Goal: Obtain resource: Obtain resource

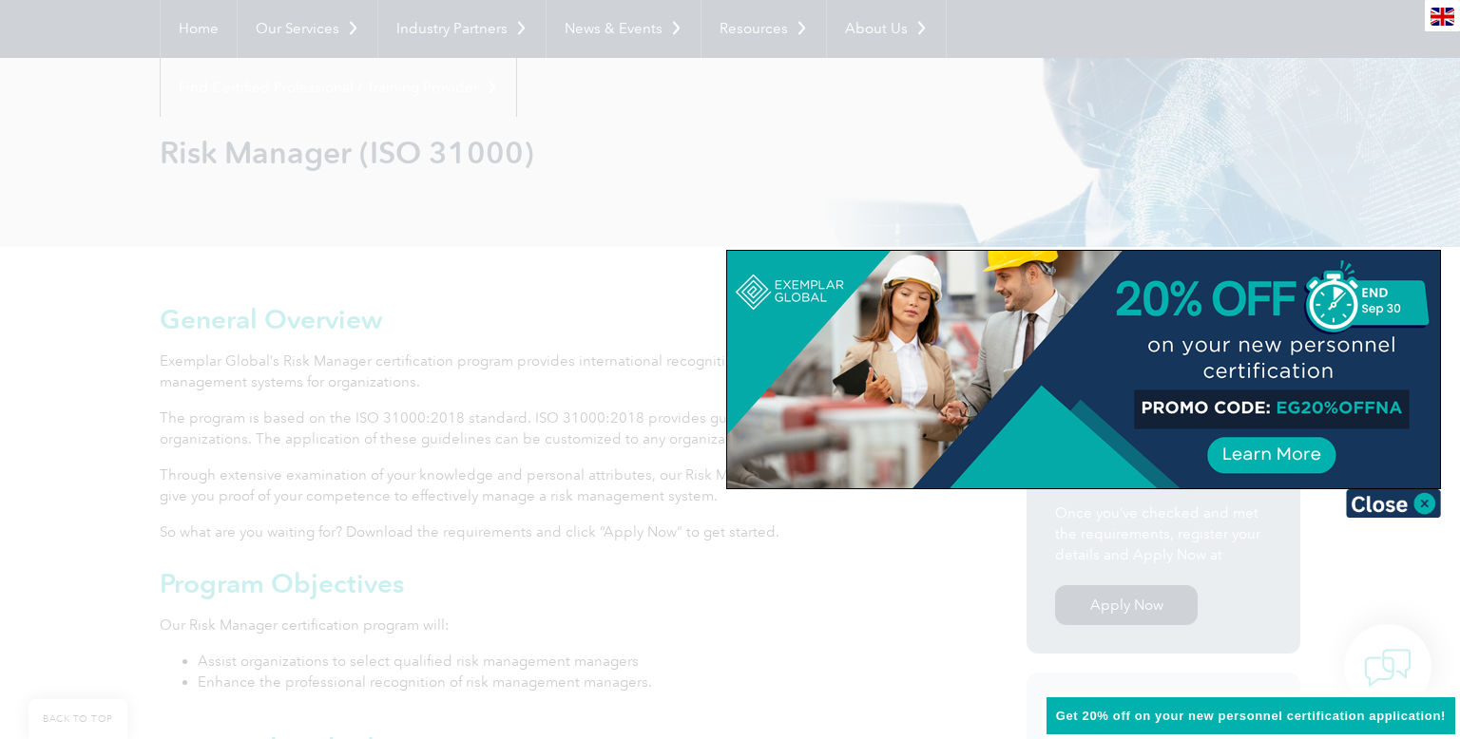
scroll to position [188, 0]
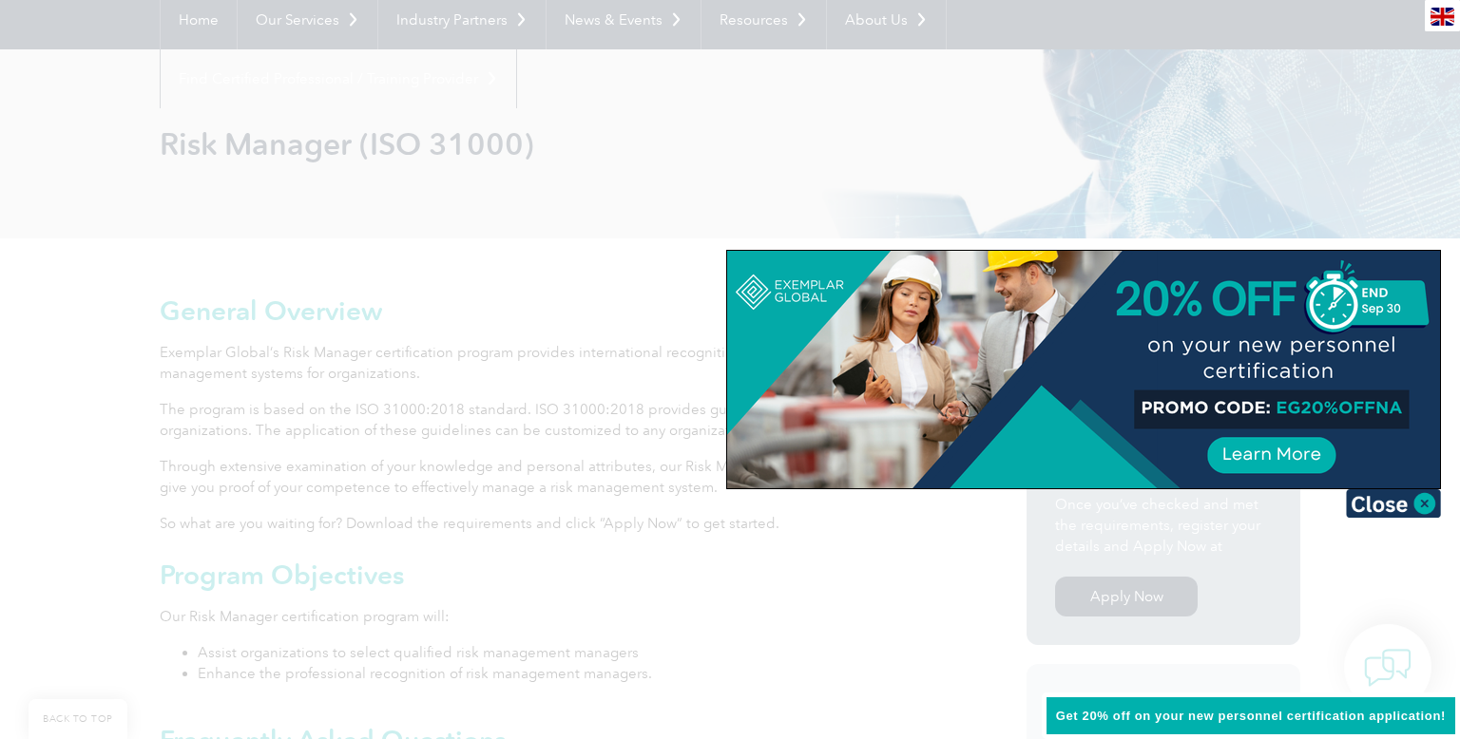
click at [794, 543] on div at bounding box center [730, 369] width 1460 height 739
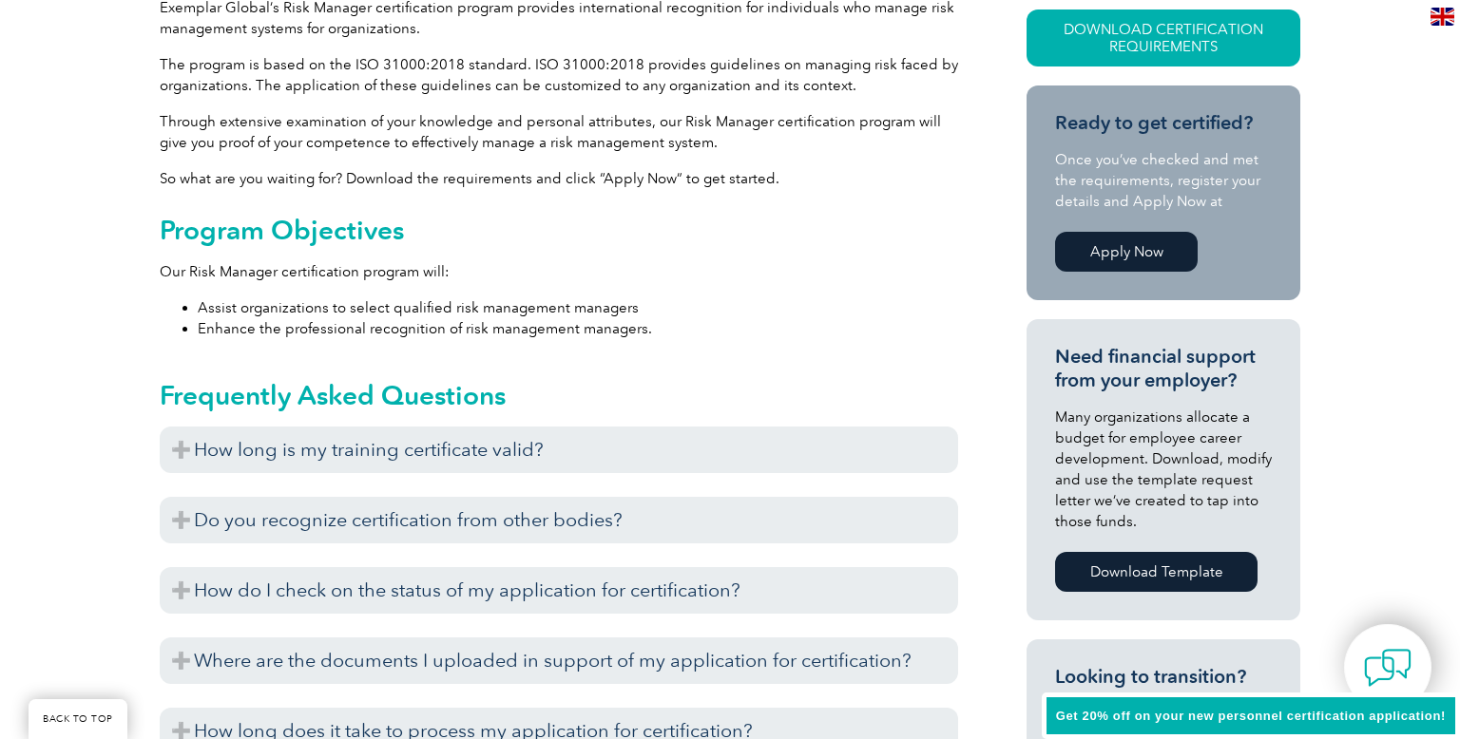
scroll to position [532, 0]
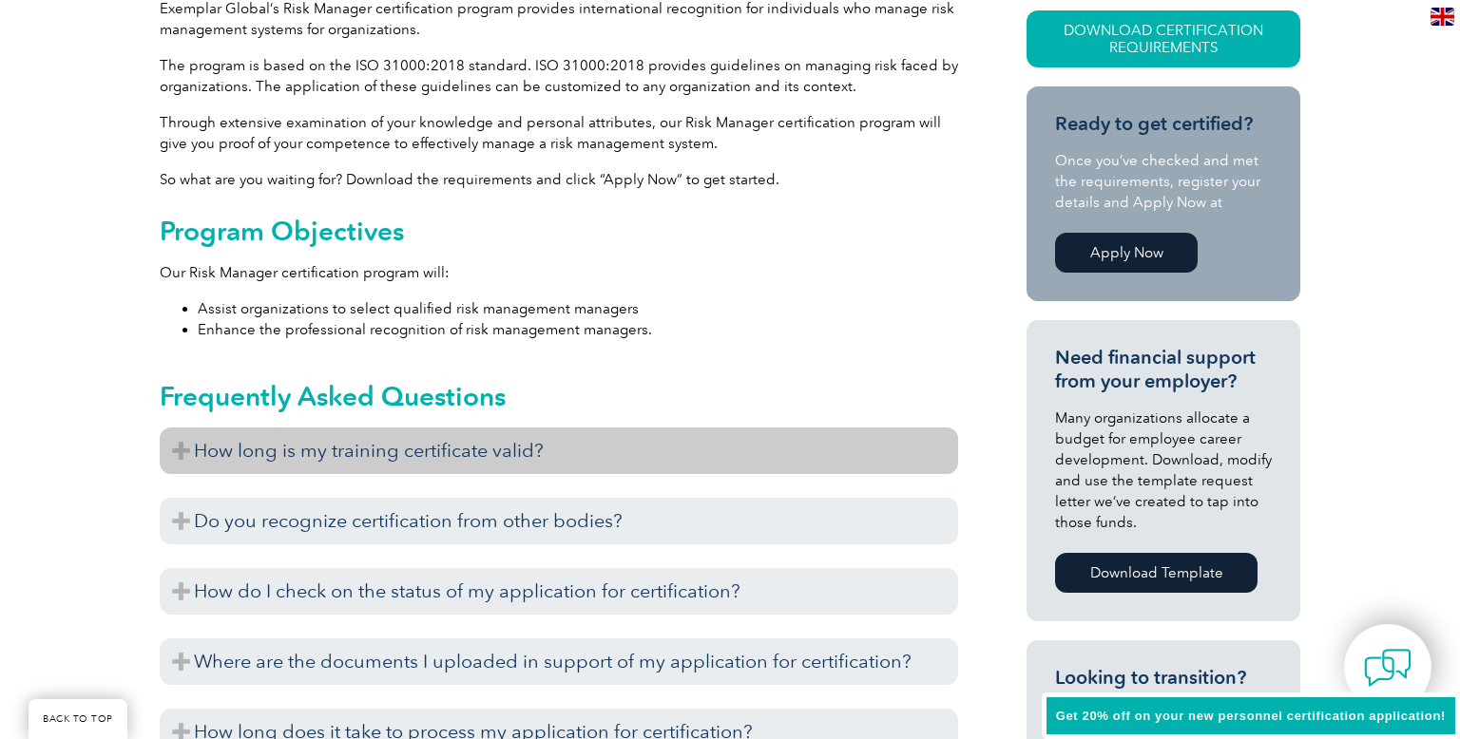
click at [796, 459] on h3 "How long is my training certificate valid?" at bounding box center [559, 451] width 798 height 47
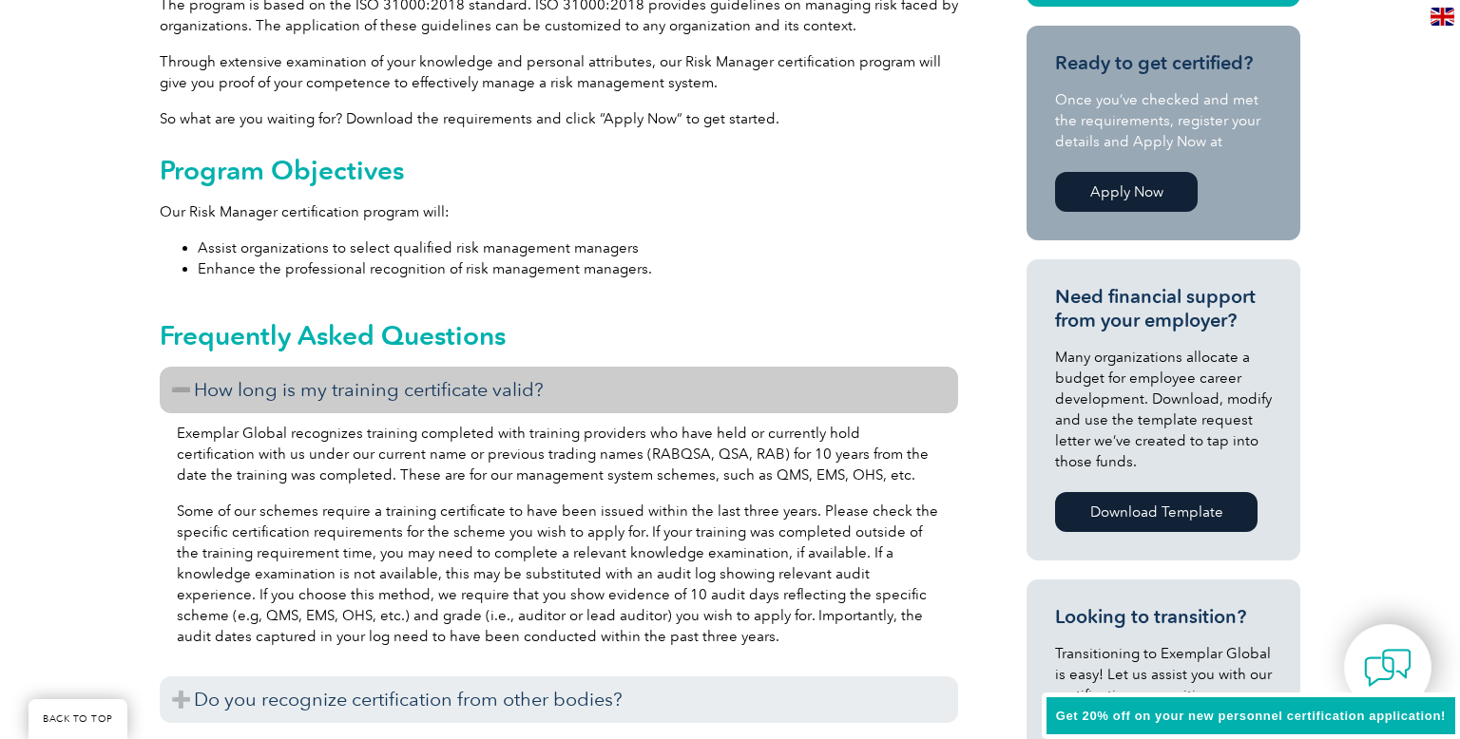
scroll to position [592, 0]
click at [716, 387] on h3 "How long is my training certificate valid?" at bounding box center [559, 391] width 798 height 47
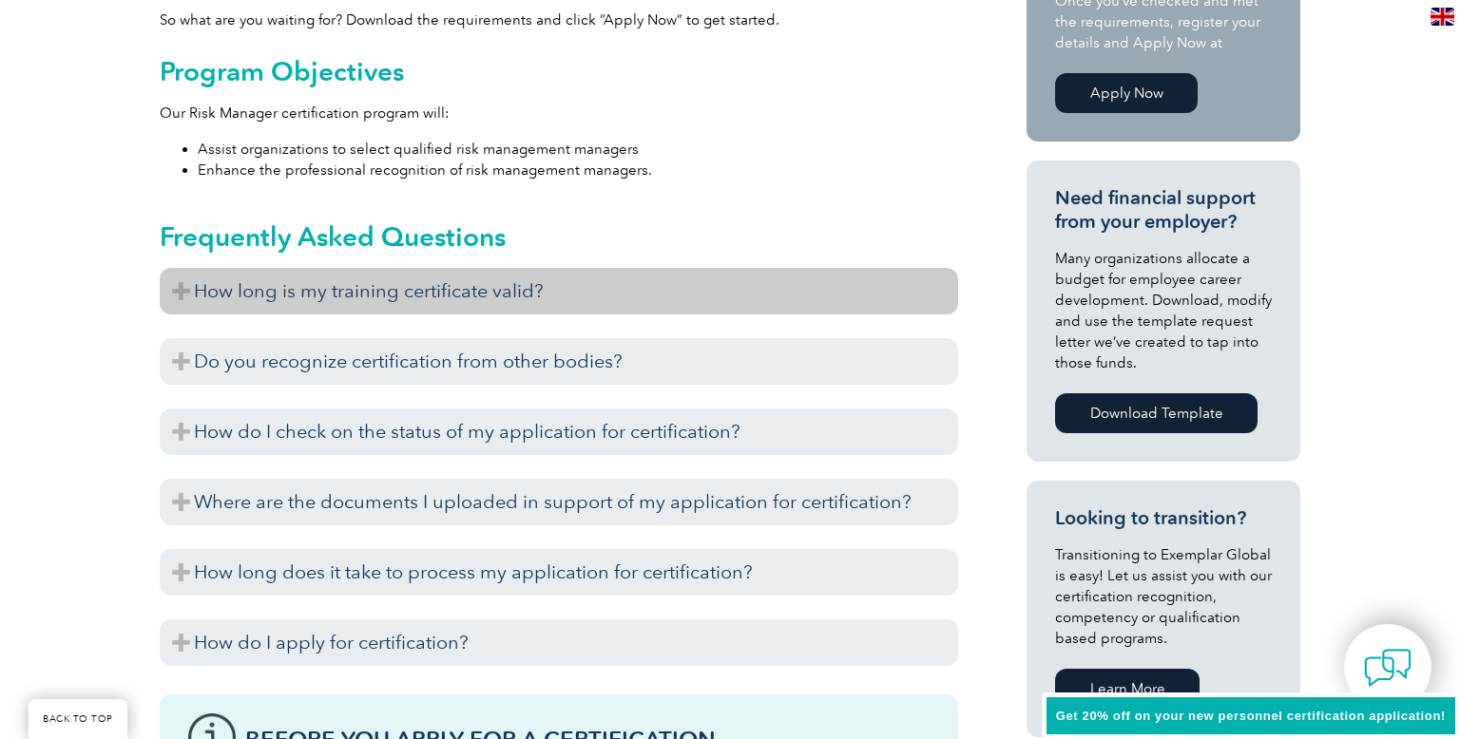
scroll to position [693, 0]
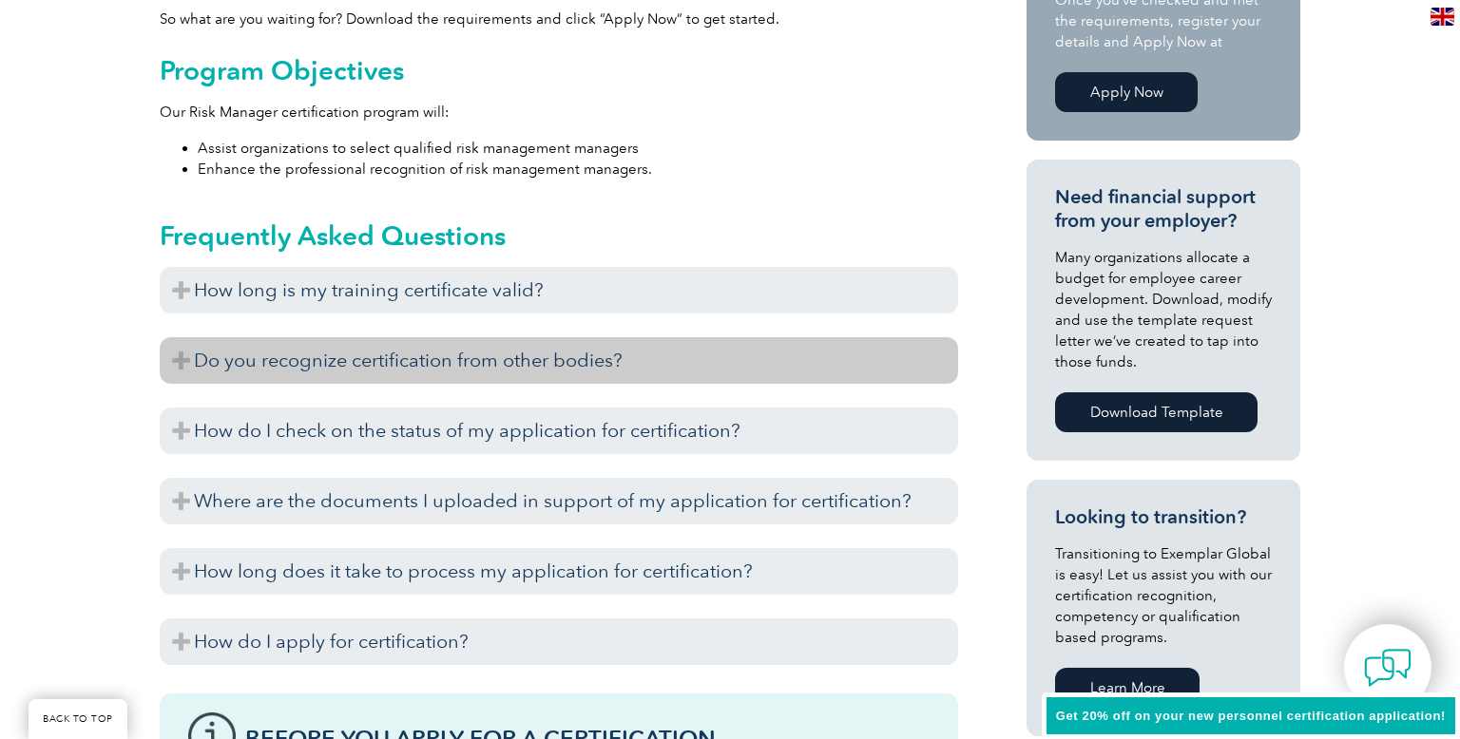
click at [664, 360] on h3 "Do you recognize certification from other bodies?" at bounding box center [559, 360] width 798 height 47
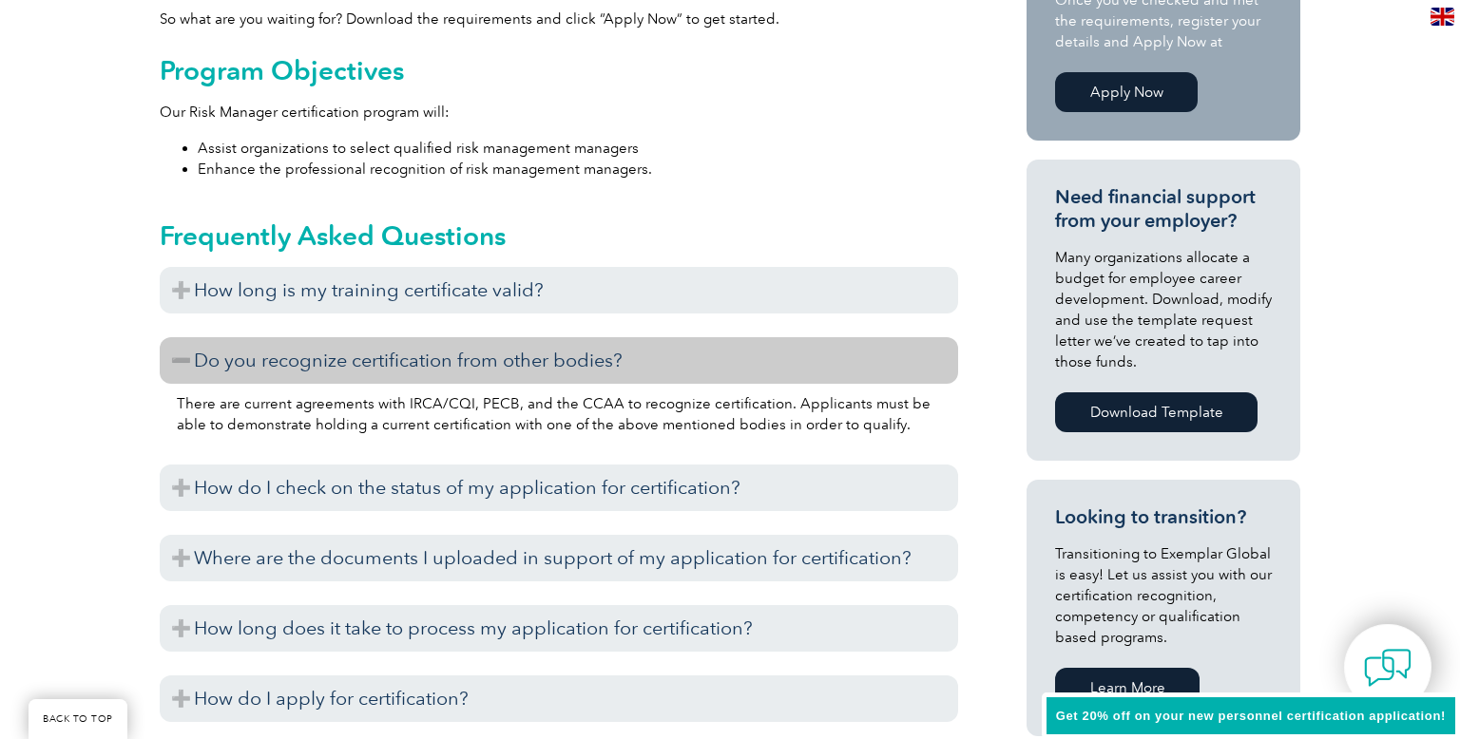
click at [664, 360] on h3 "Do you recognize certification from other bodies?" at bounding box center [559, 360] width 798 height 47
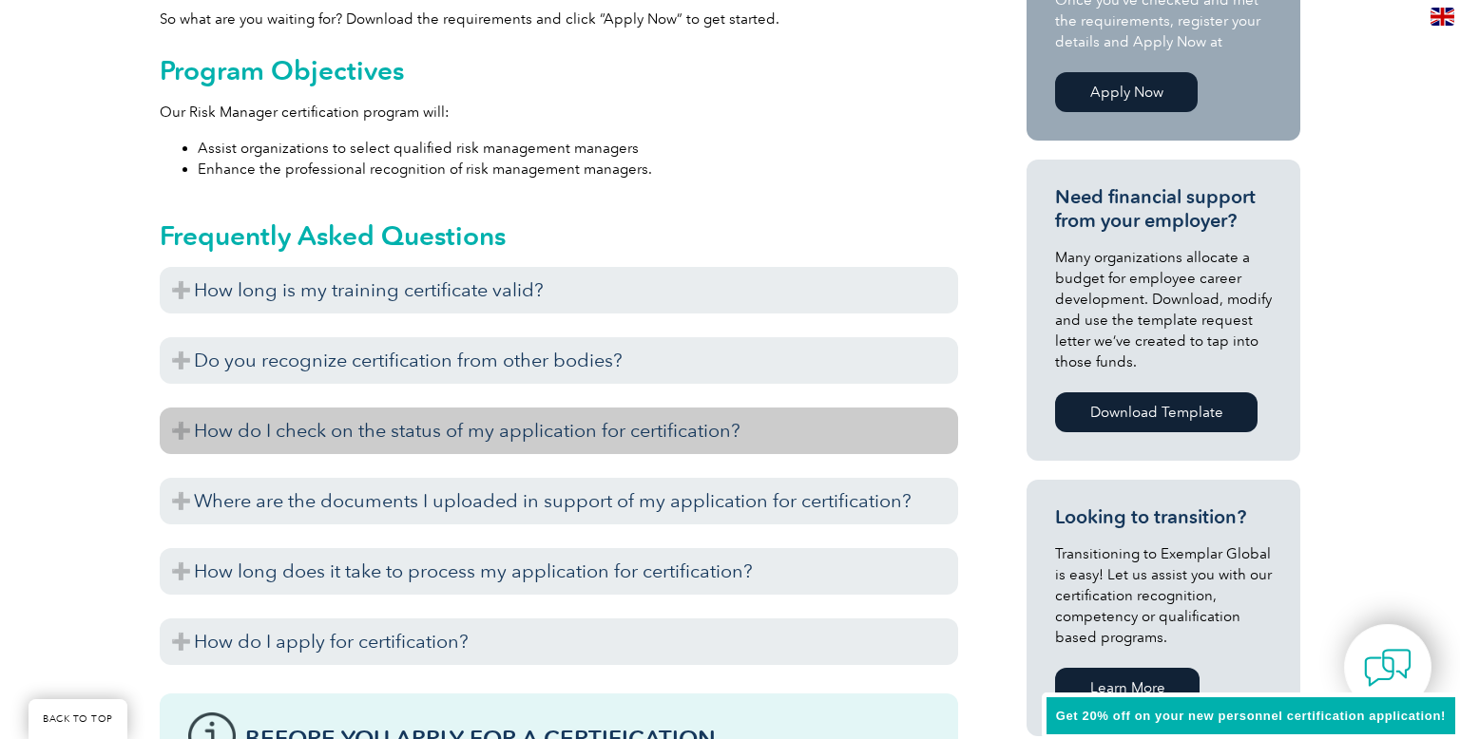
click at [602, 426] on h3 "How do I check on the status of my application for certification?" at bounding box center [559, 431] width 798 height 47
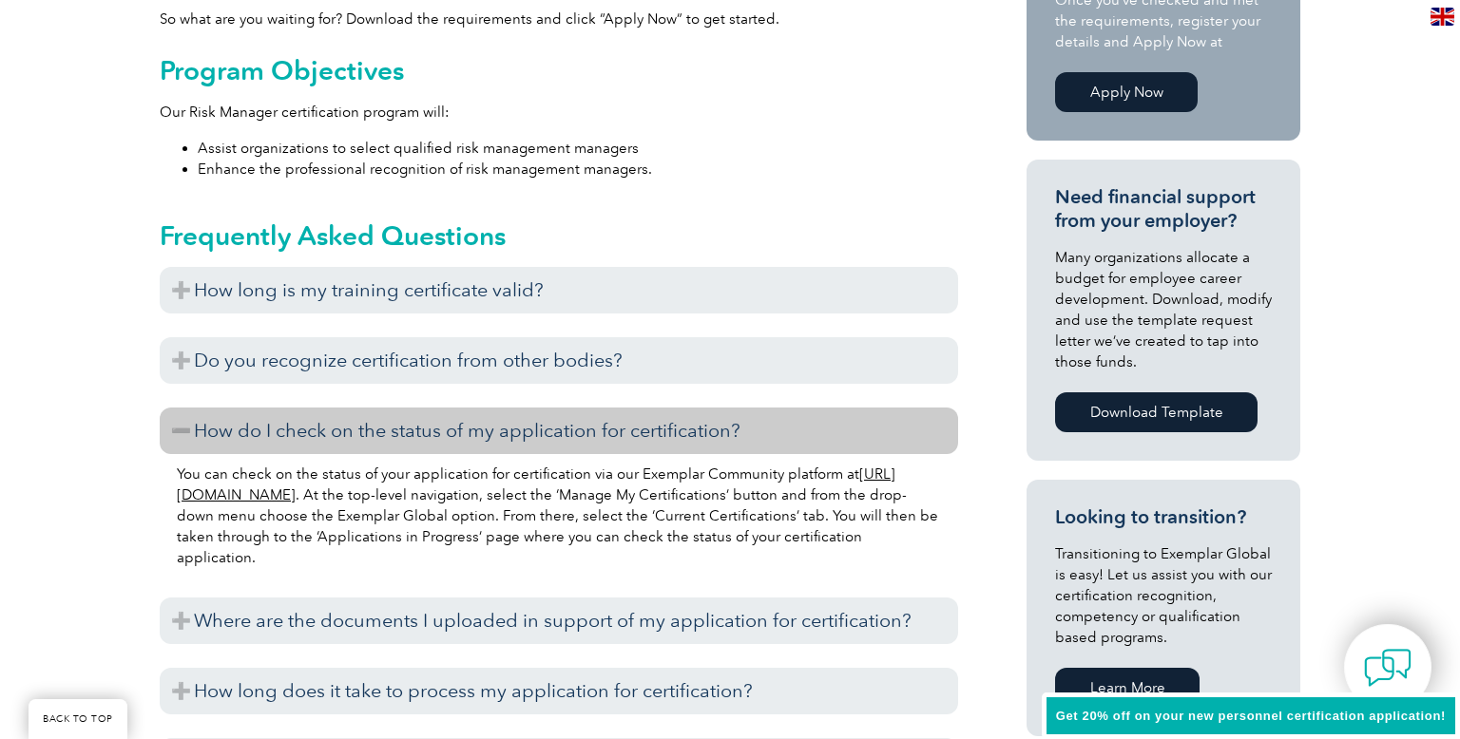
click at [602, 426] on h3 "How do I check on the status of my application for certification?" at bounding box center [559, 431] width 798 height 47
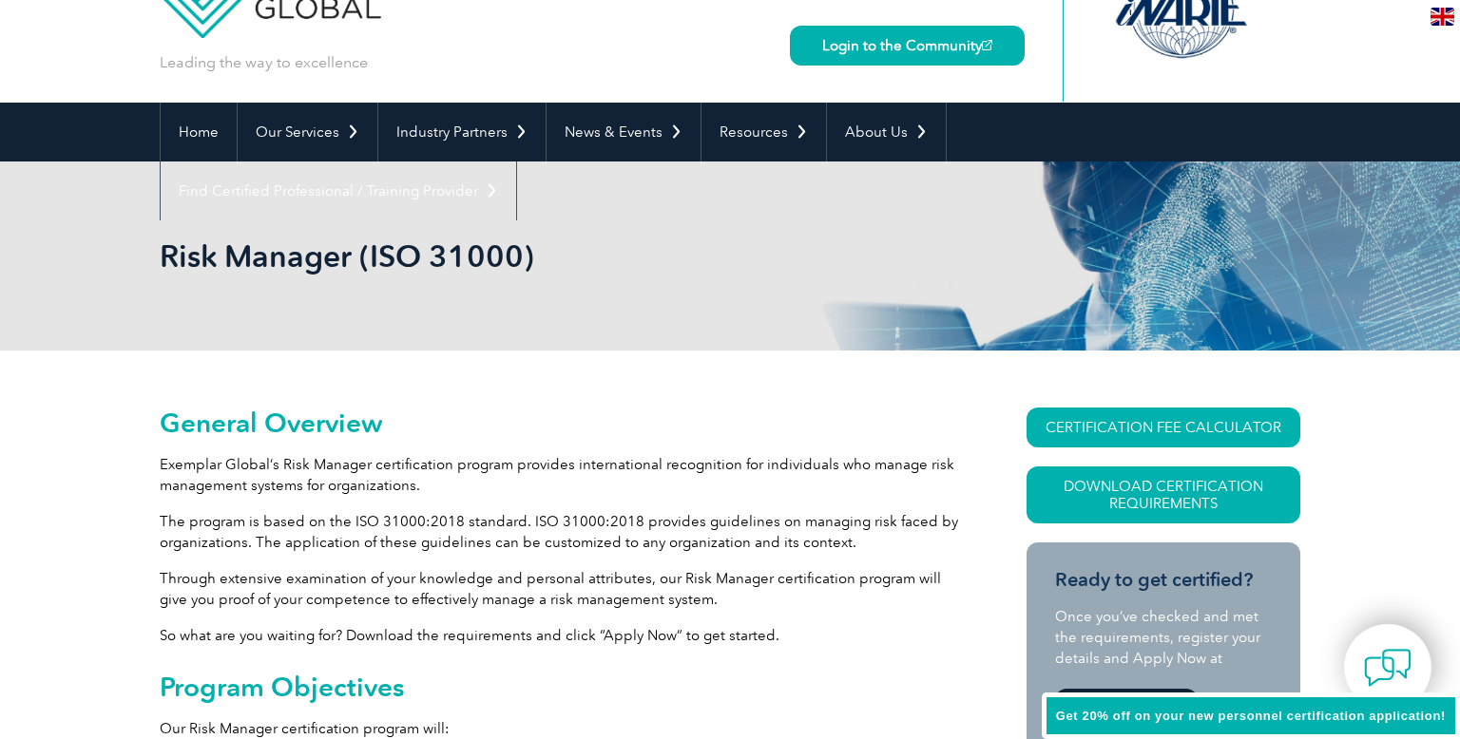
scroll to position [68, 0]
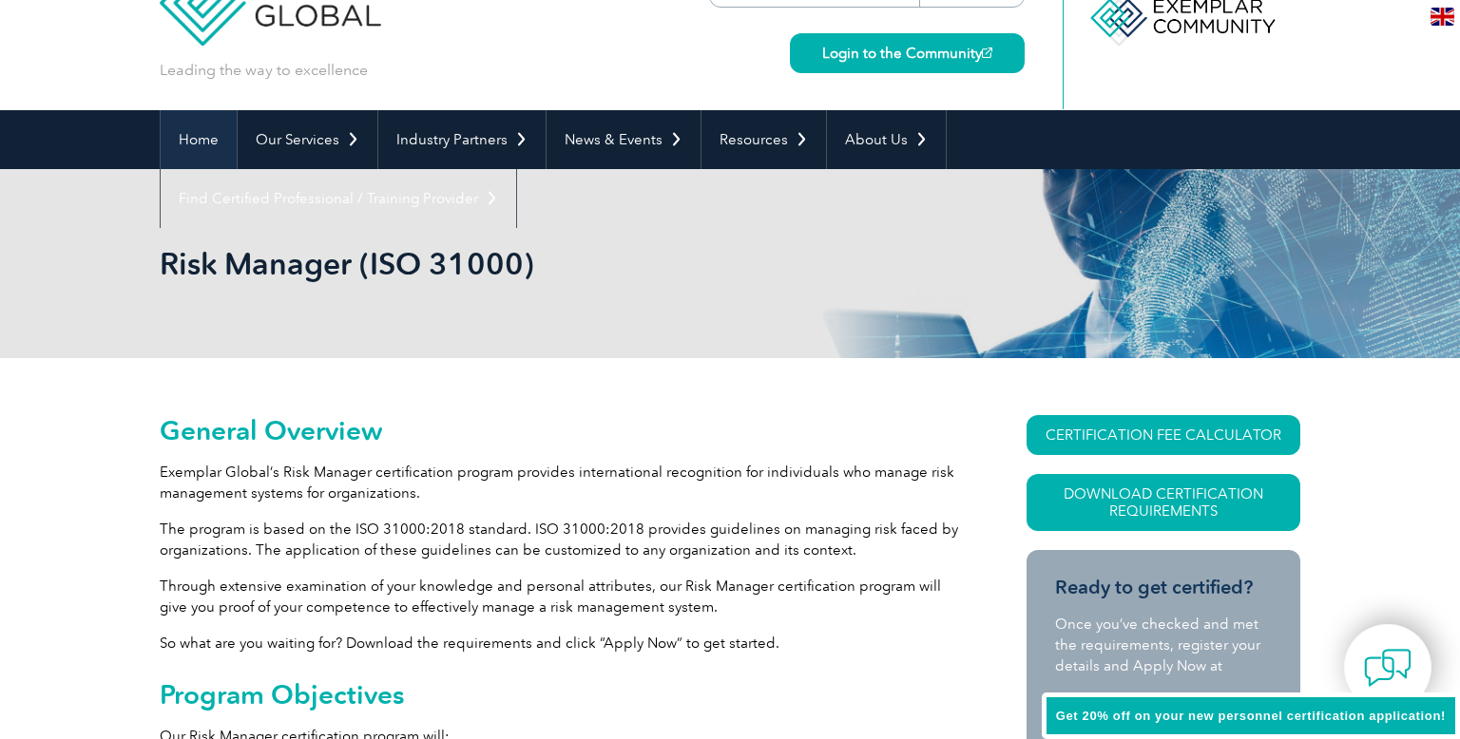
click at [196, 151] on link "Home" at bounding box center [199, 139] width 76 height 59
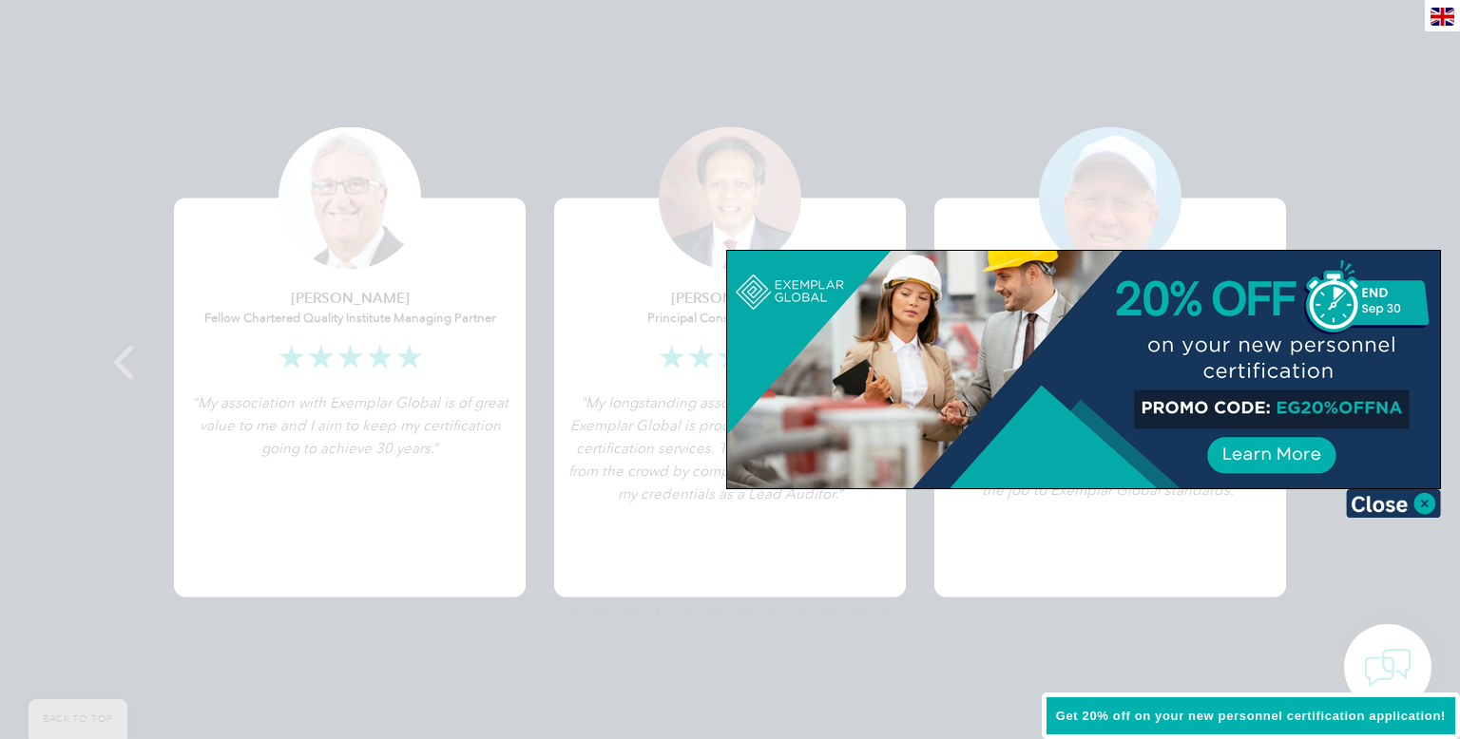
scroll to position [3756, 0]
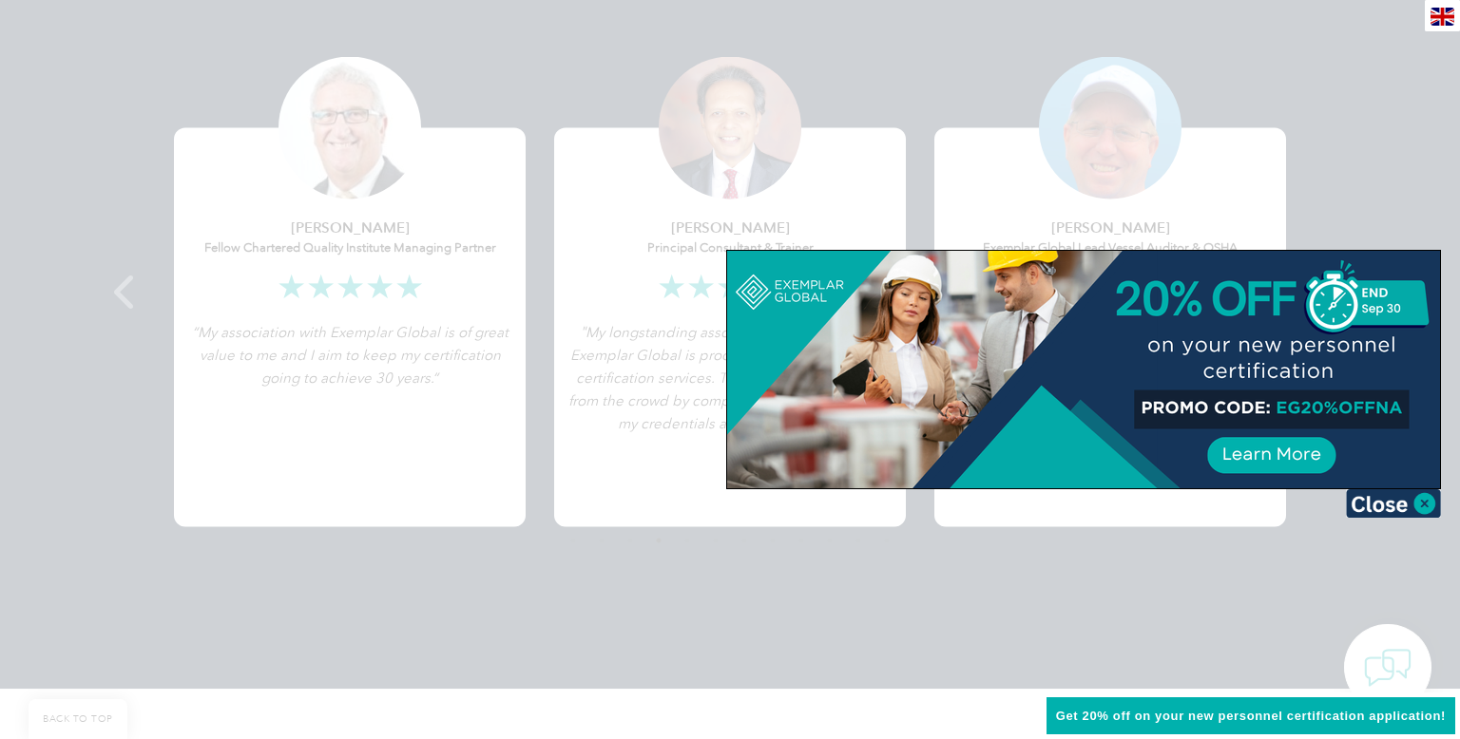
click at [700, 604] on div at bounding box center [730, 369] width 1460 height 739
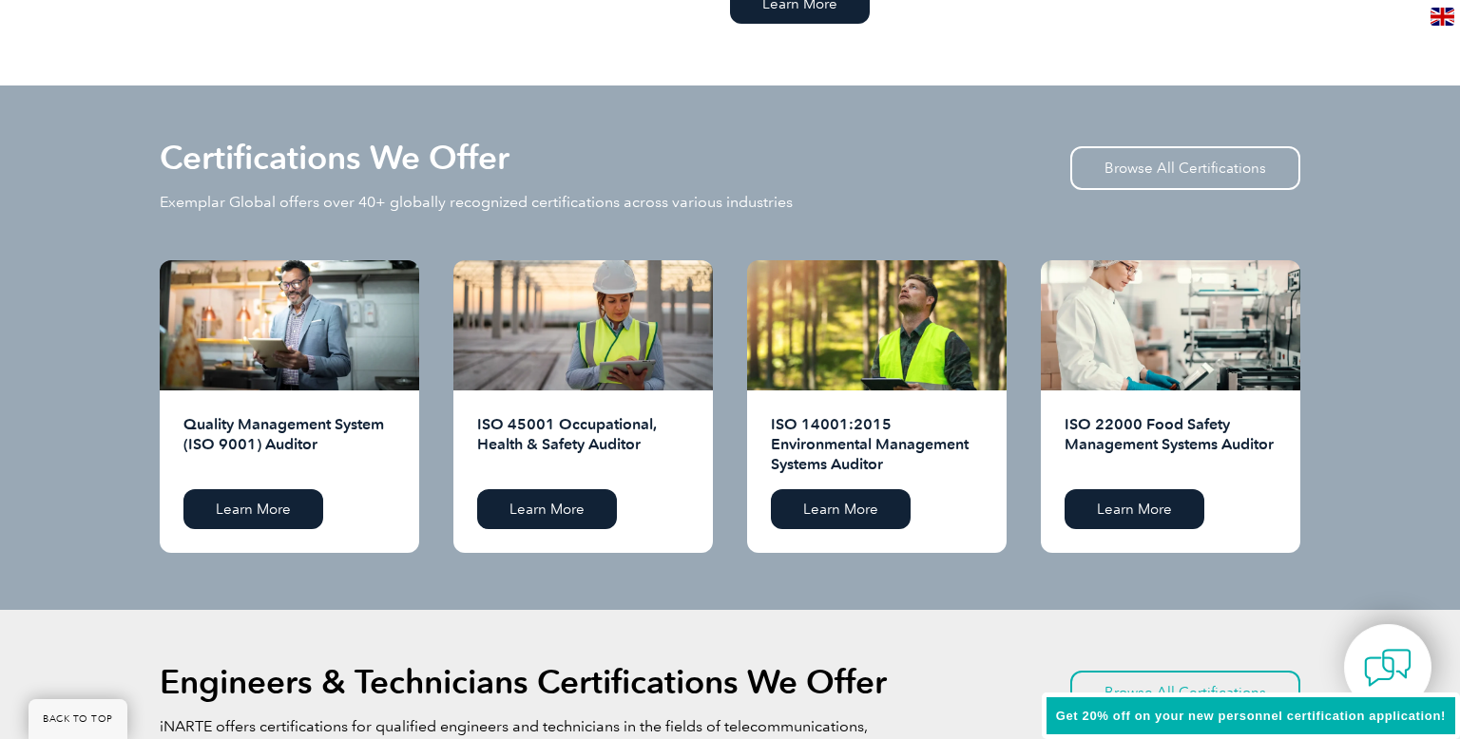
scroll to position [1794, 0]
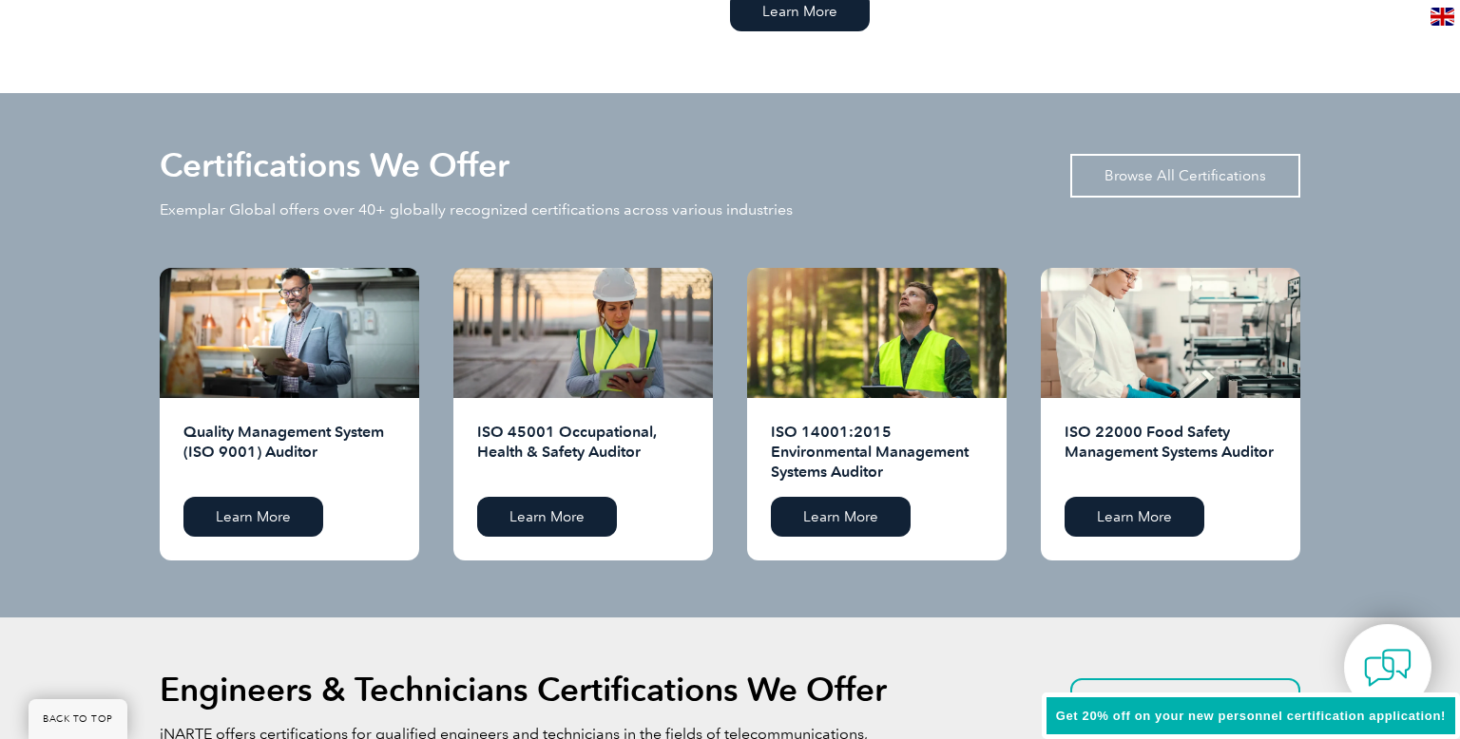
click at [1176, 157] on link "Browse All Certifications" at bounding box center [1185, 176] width 230 height 44
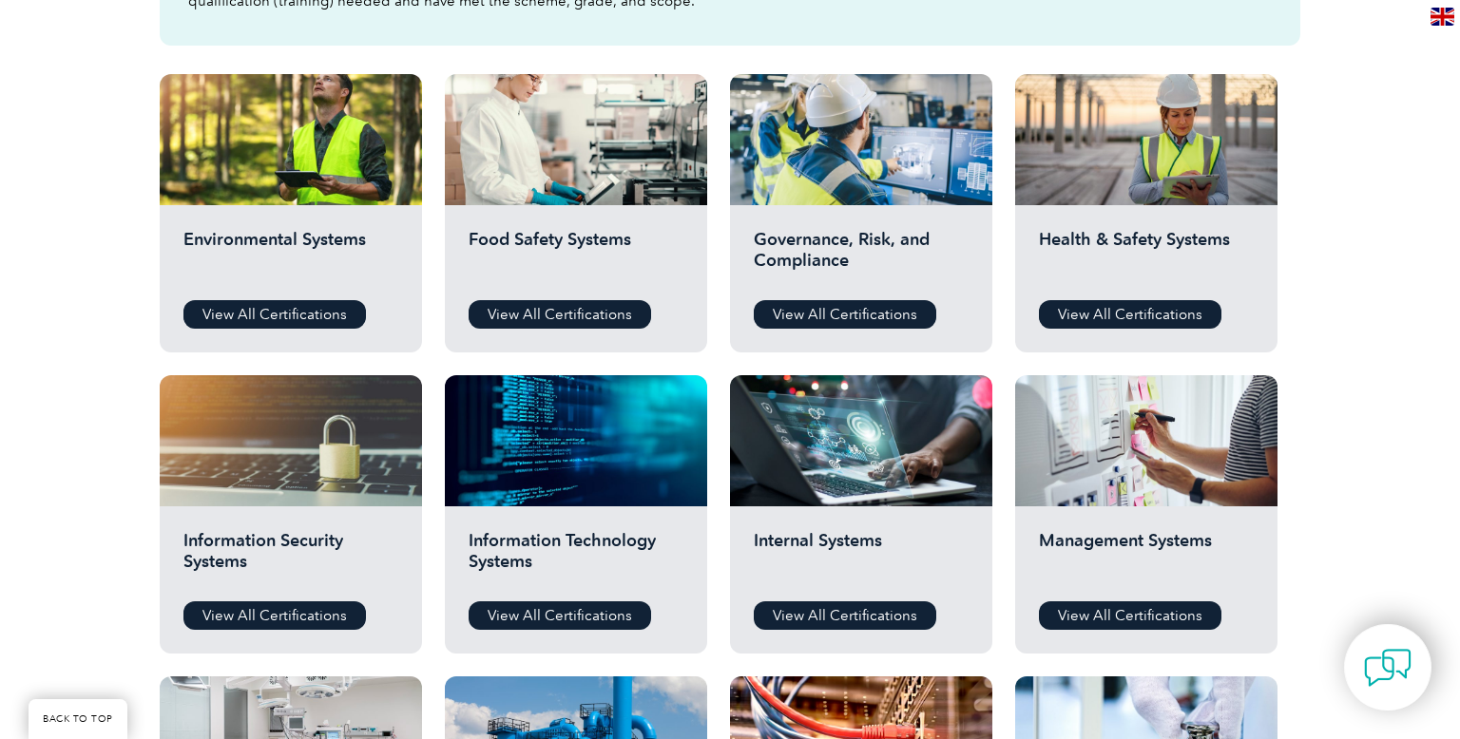
scroll to position [647, 0]
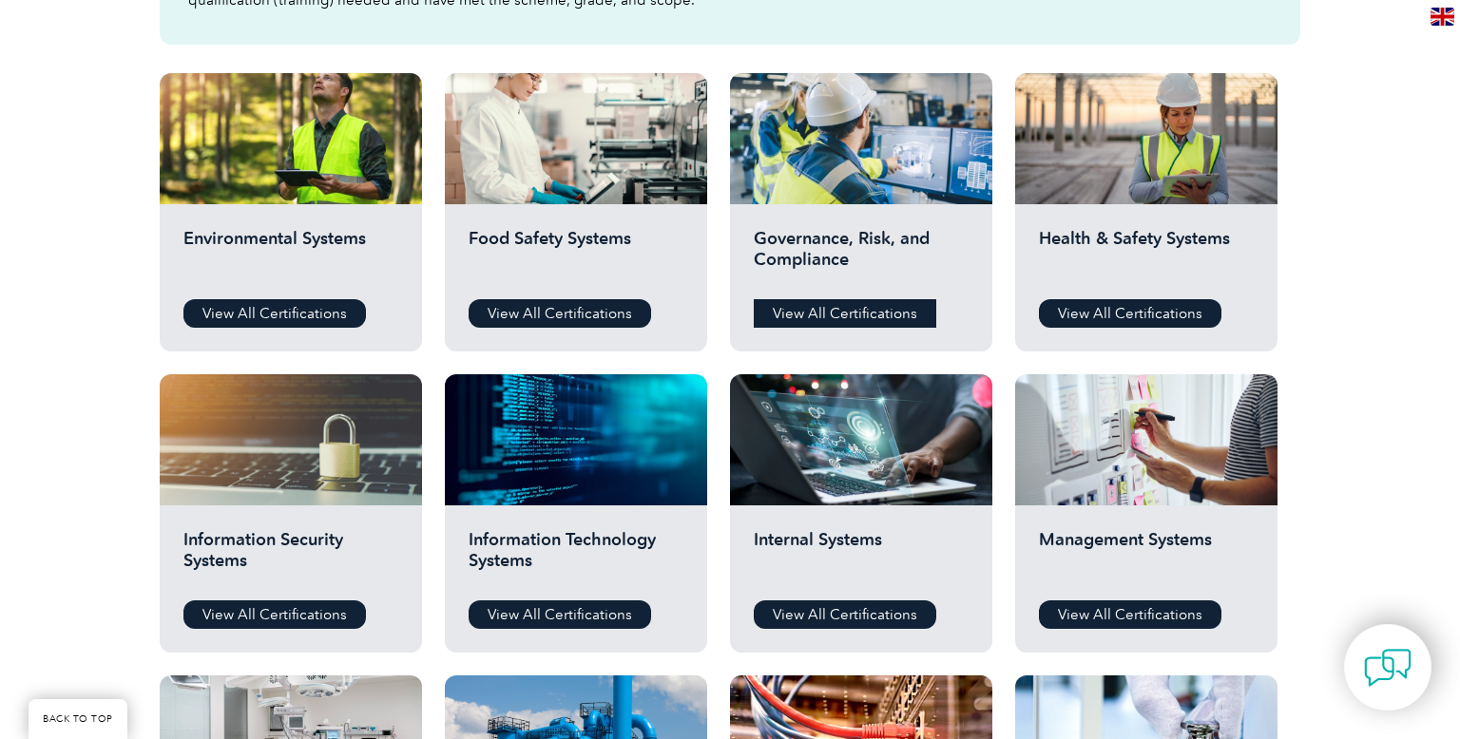
click at [872, 323] on link "View All Certifications" at bounding box center [845, 313] width 182 height 29
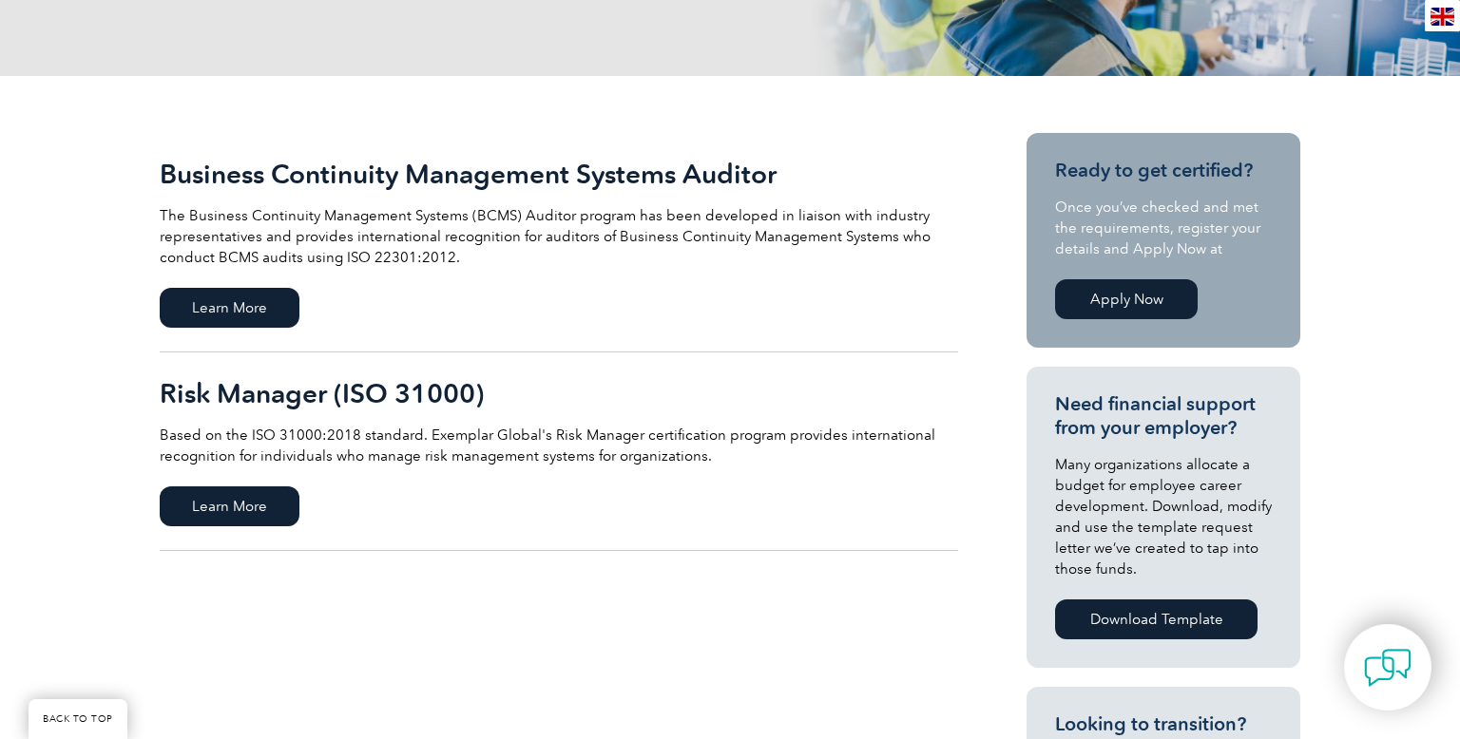
scroll to position [349, 0]
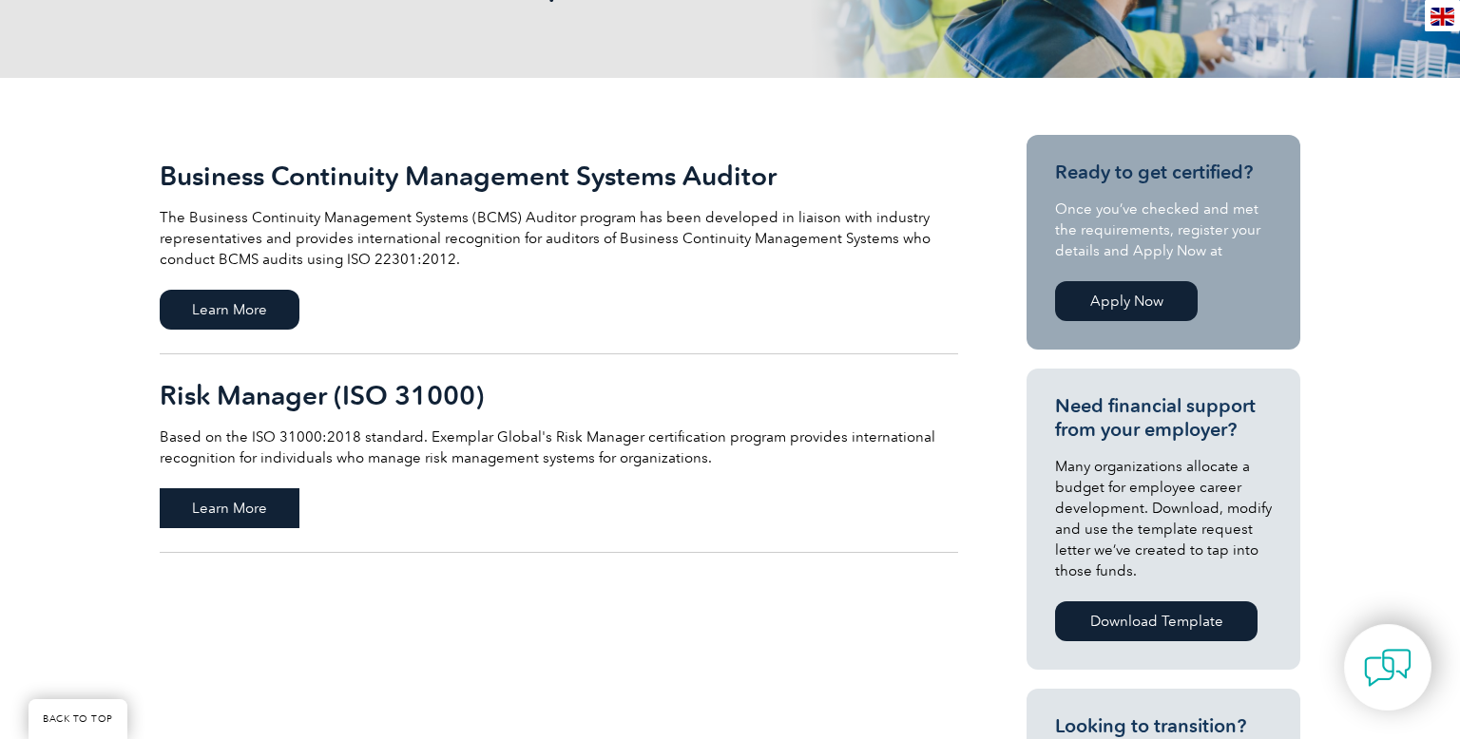
click at [288, 507] on span "Learn More" at bounding box center [230, 508] width 140 height 40
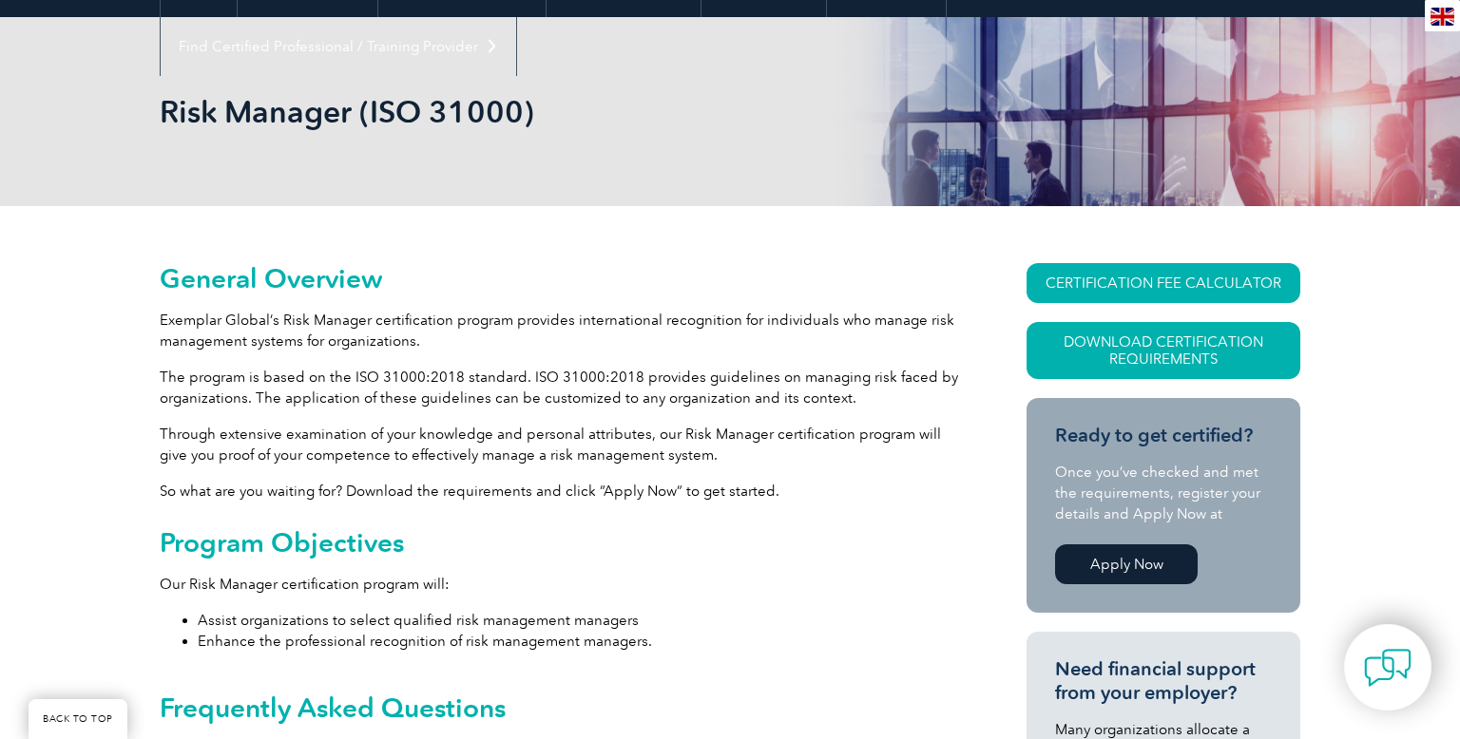
scroll to position [221, 0]
click at [1046, 355] on link "Download Certification Requirements" at bounding box center [1163, 349] width 274 height 57
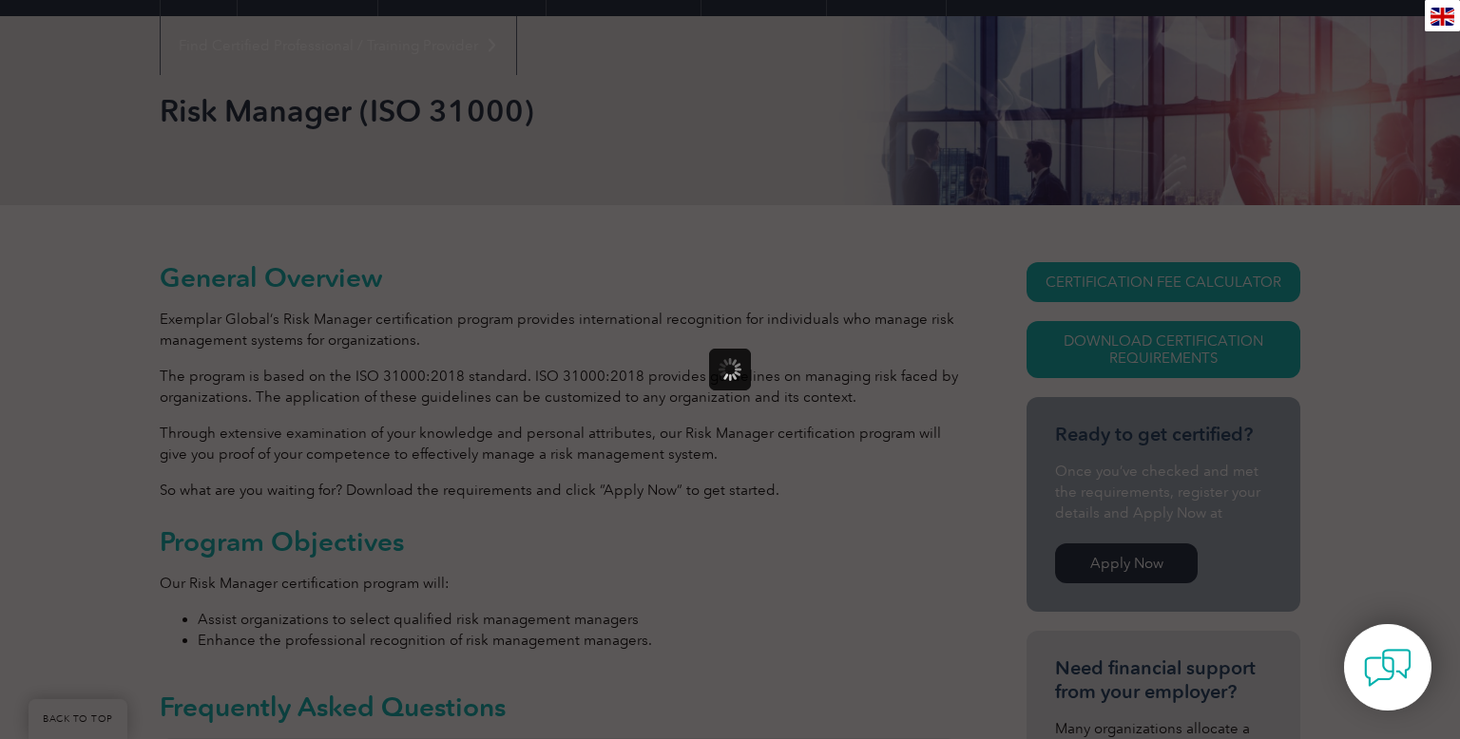
scroll to position [0, 0]
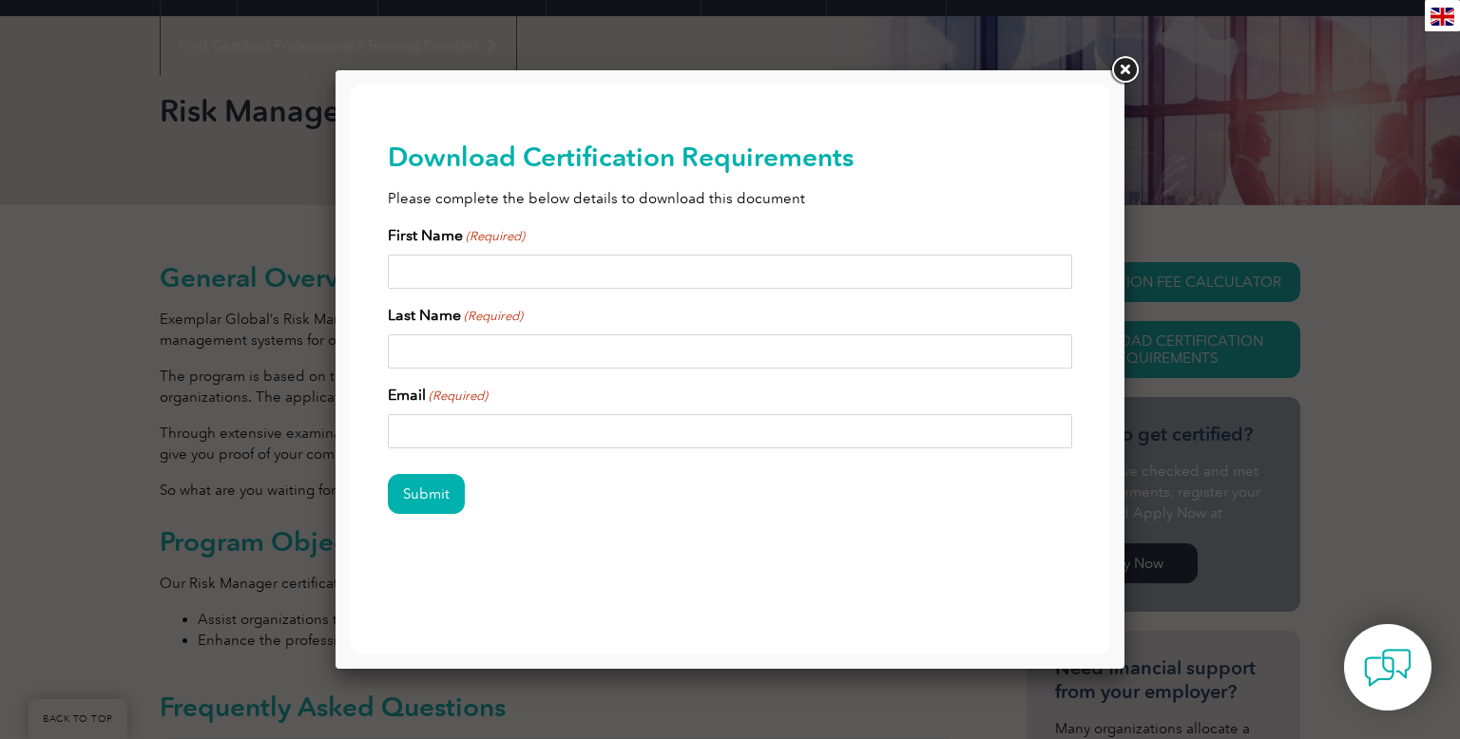
click at [861, 259] on input "First Name (Required)" at bounding box center [730, 272] width 684 height 34
type input "Divya"
click at [856, 347] on input "Last Name (Required)" at bounding box center [730, 352] width 684 height 34
type input "Nanduri"
click at [827, 424] on input "Email (Required)" at bounding box center [730, 431] width 684 height 34
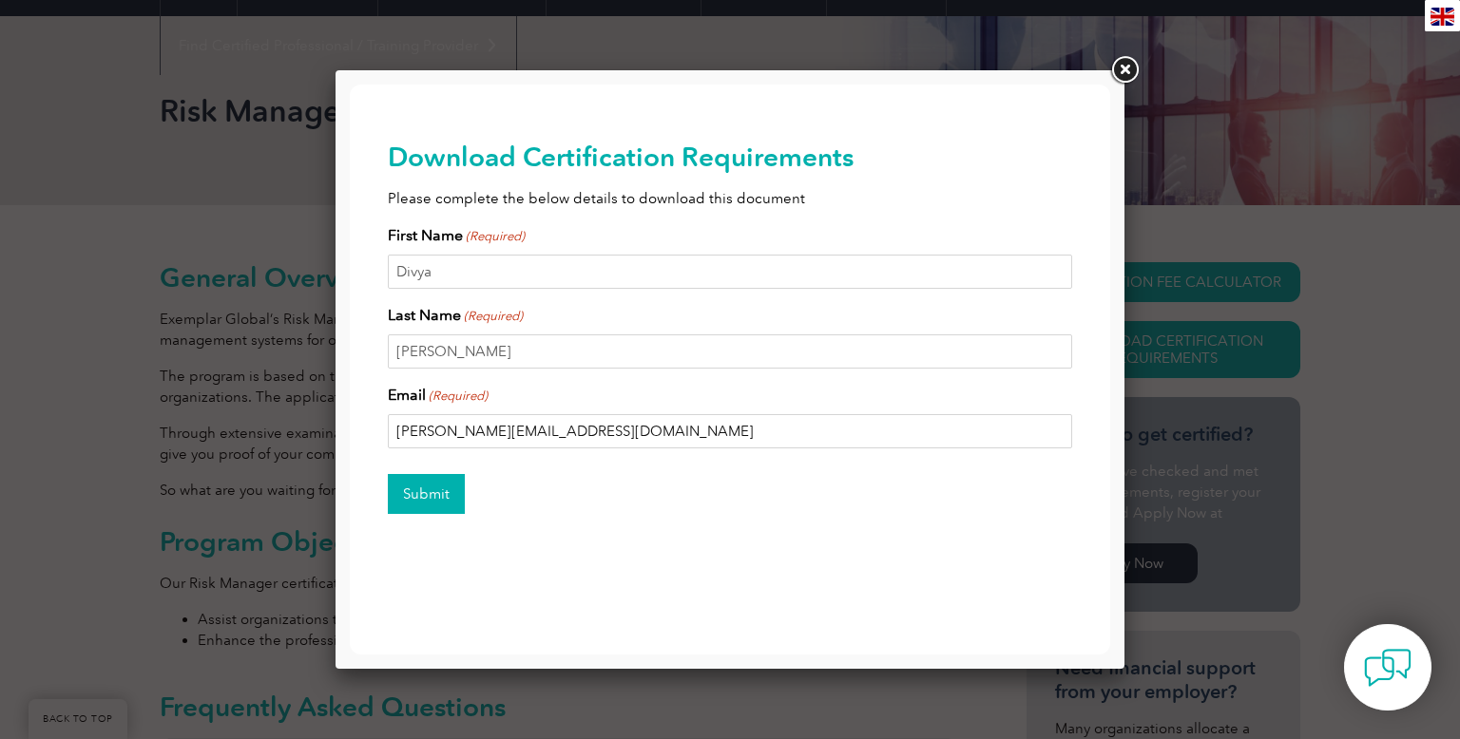
type input "nanduri.divya94@gmail.com"
click at [390, 489] on input "Submit" at bounding box center [426, 494] width 77 height 40
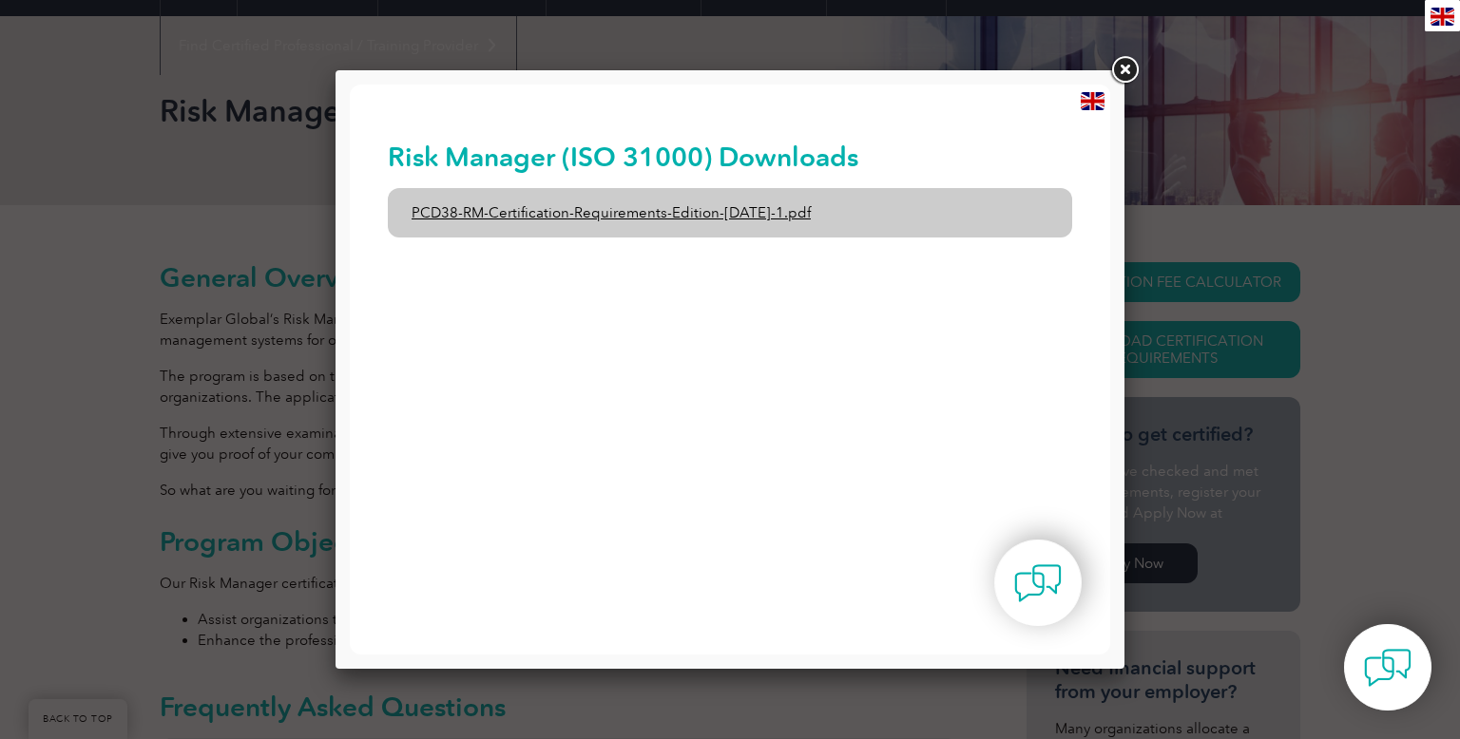
click at [647, 209] on link "PCD38-RM-Certification-Requirements-Edition-1-June-2020-1.pdf" at bounding box center [730, 212] width 684 height 49
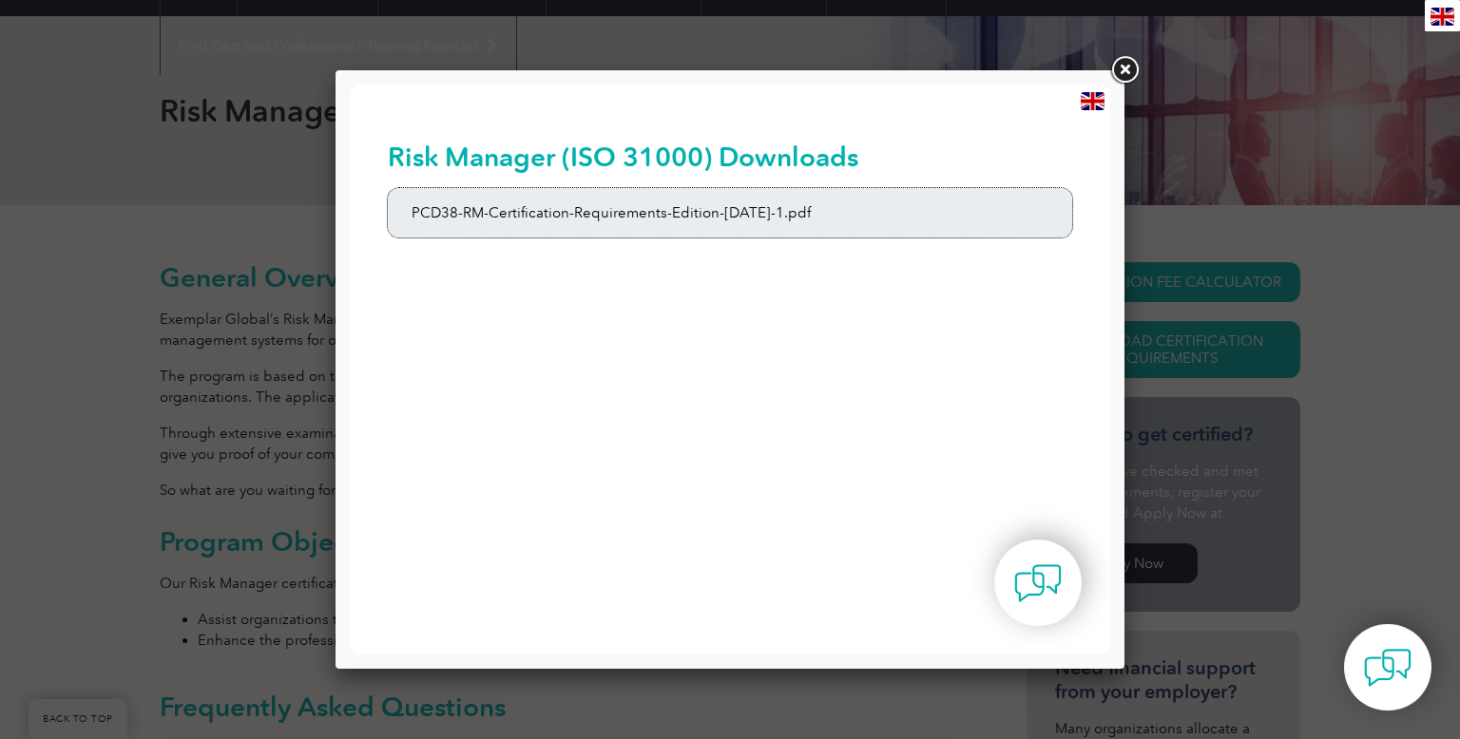
click at [1124, 67] on link at bounding box center [1124, 70] width 34 height 34
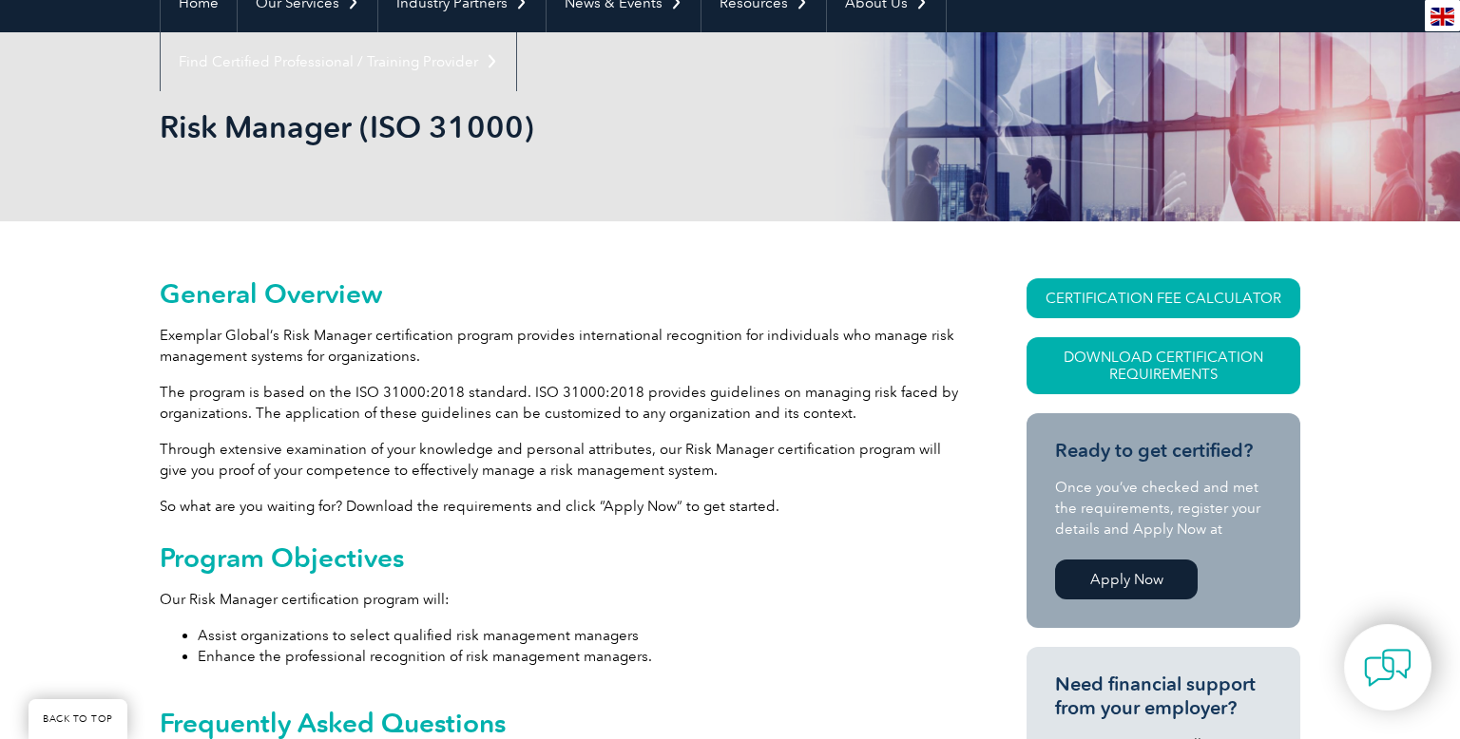
scroll to position [217, 0]
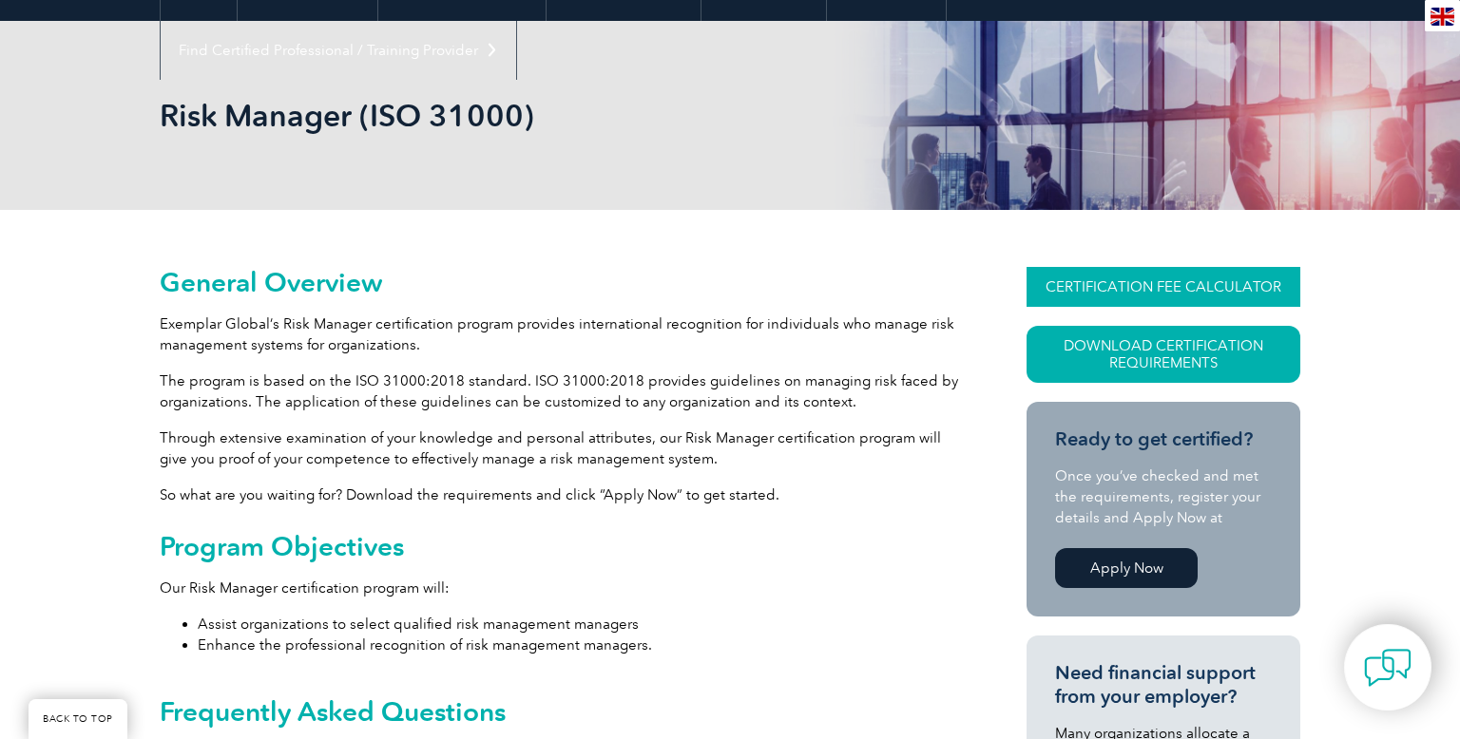
click at [1072, 278] on link "CERTIFICATION FEE CALCULATOR" at bounding box center [1163, 287] width 274 height 40
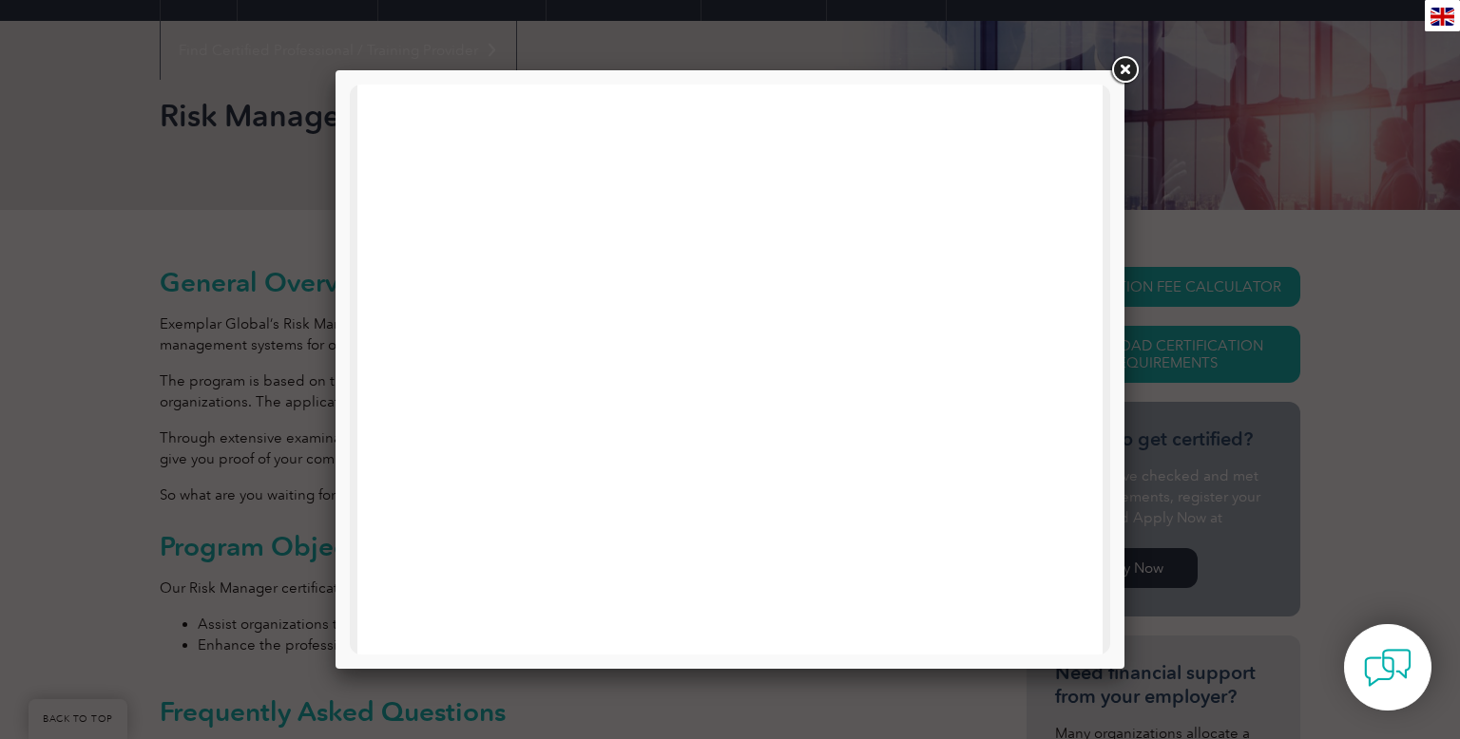
scroll to position [651, 0]
click at [1122, 63] on link at bounding box center [1124, 70] width 34 height 34
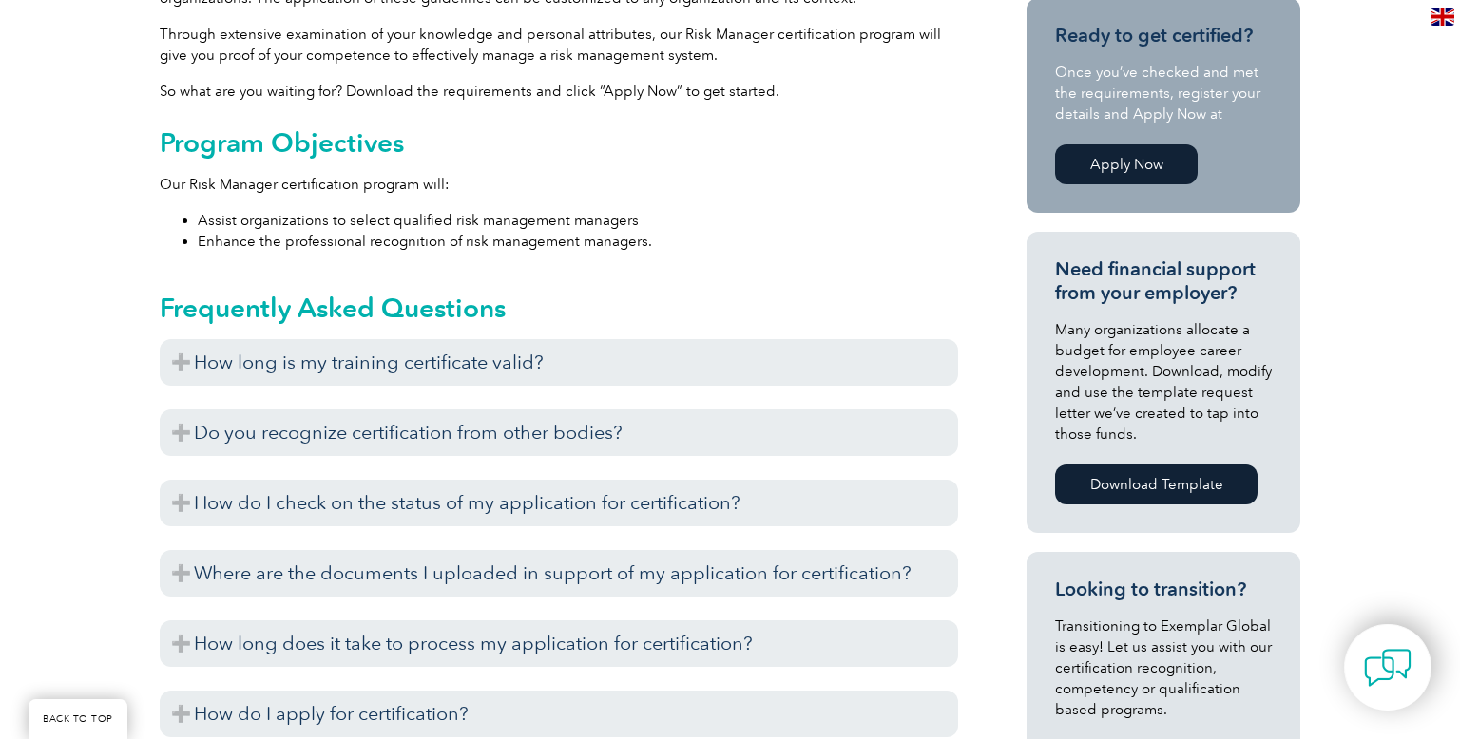
scroll to position [620, 0]
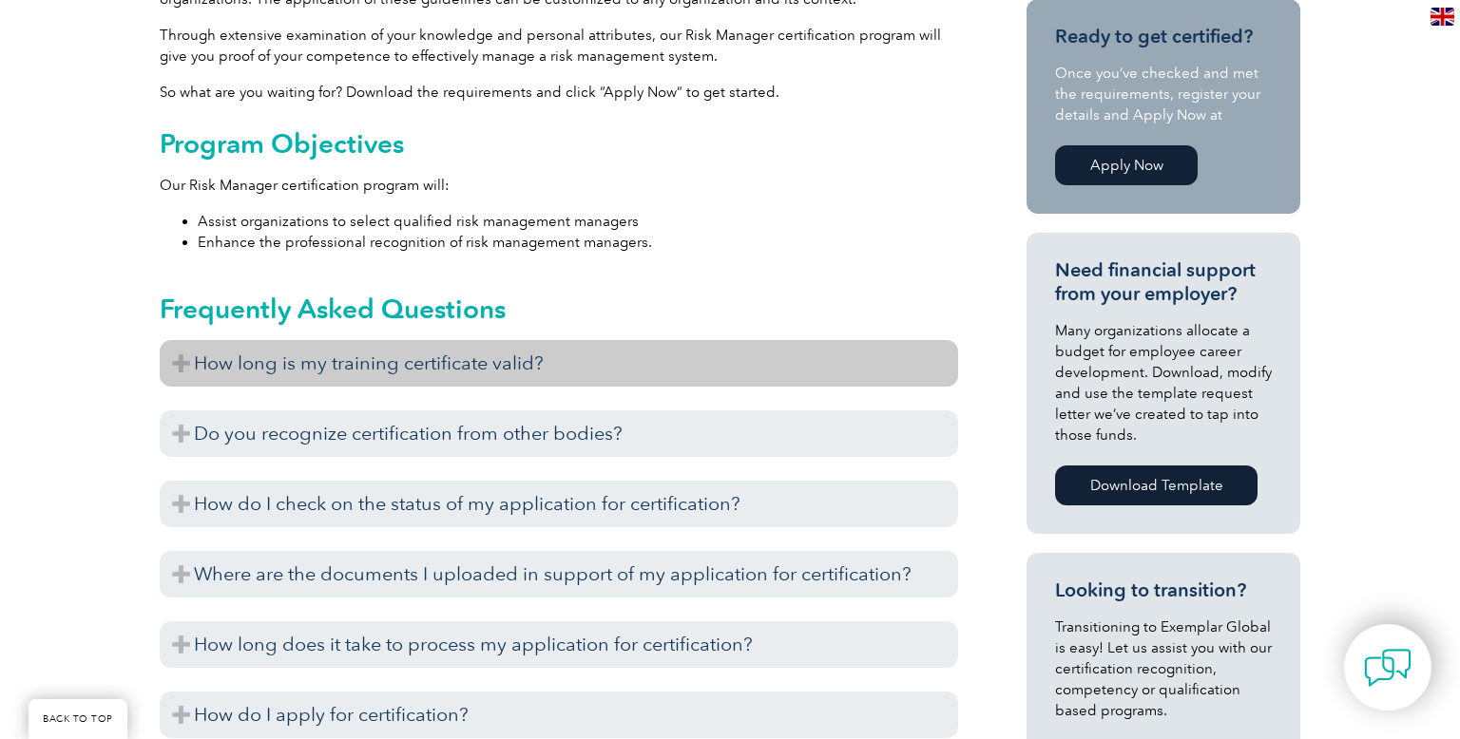
click at [637, 360] on h3 "How long is my training certificate valid?" at bounding box center [559, 363] width 798 height 47
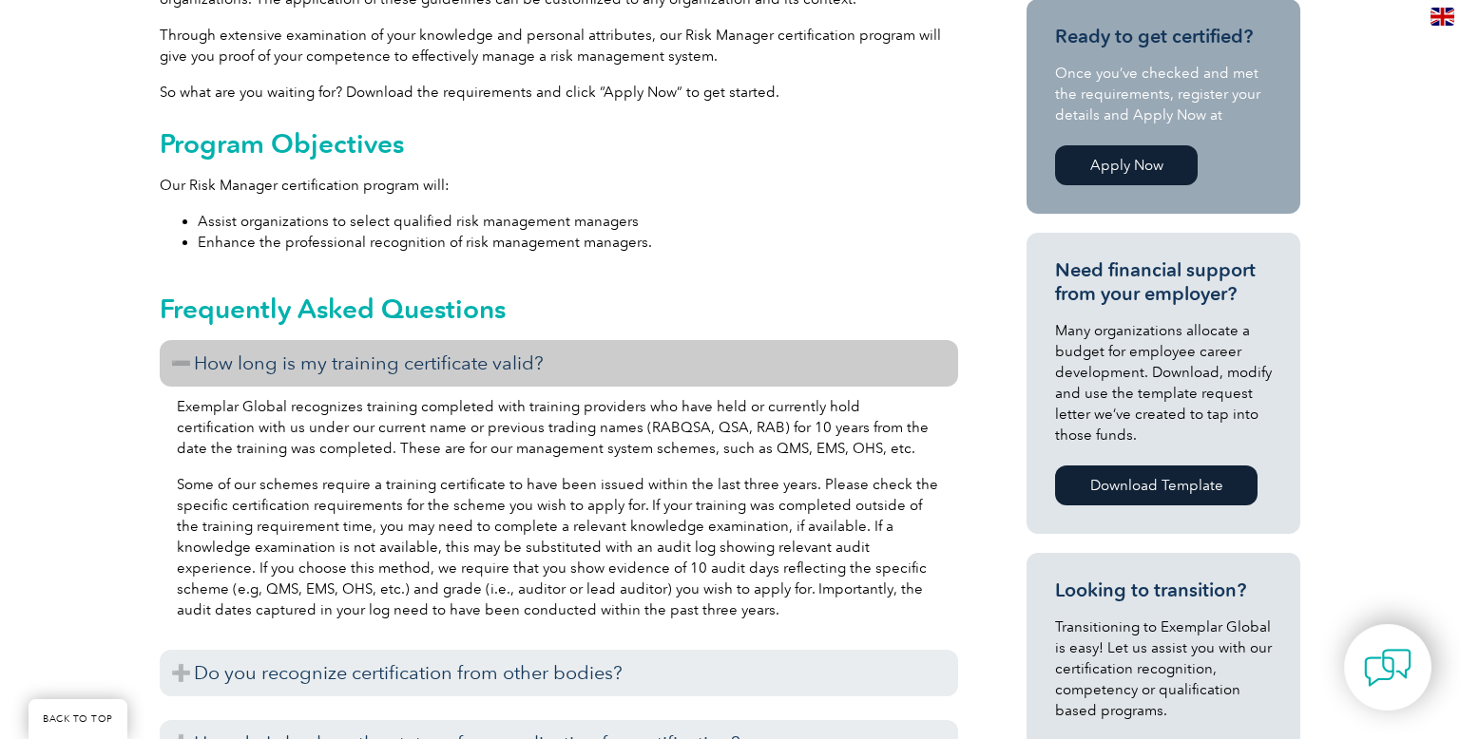
click at [637, 360] on h3 "How long is my training certificate valid?" at bounding box center [559, 363] width 798 height 47
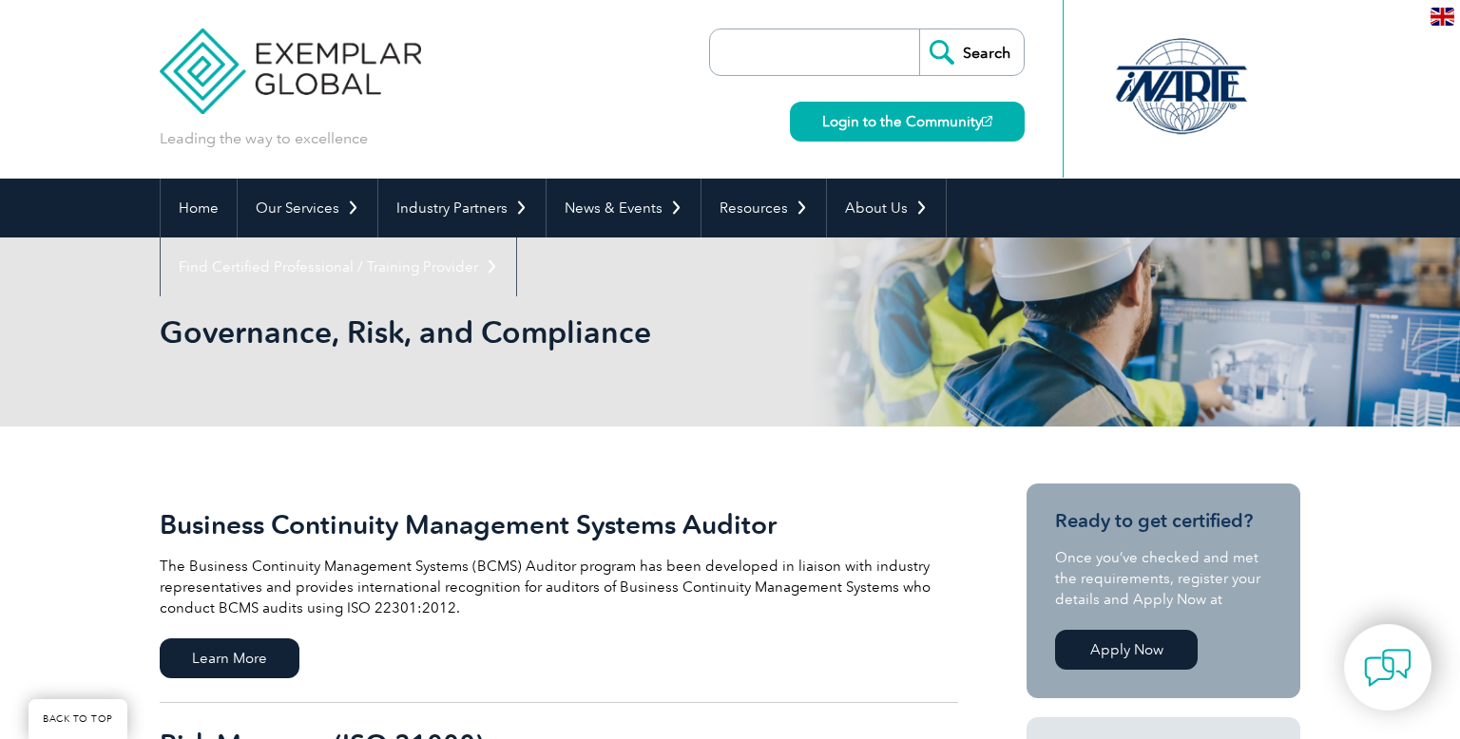
scroll to position [349, 0]
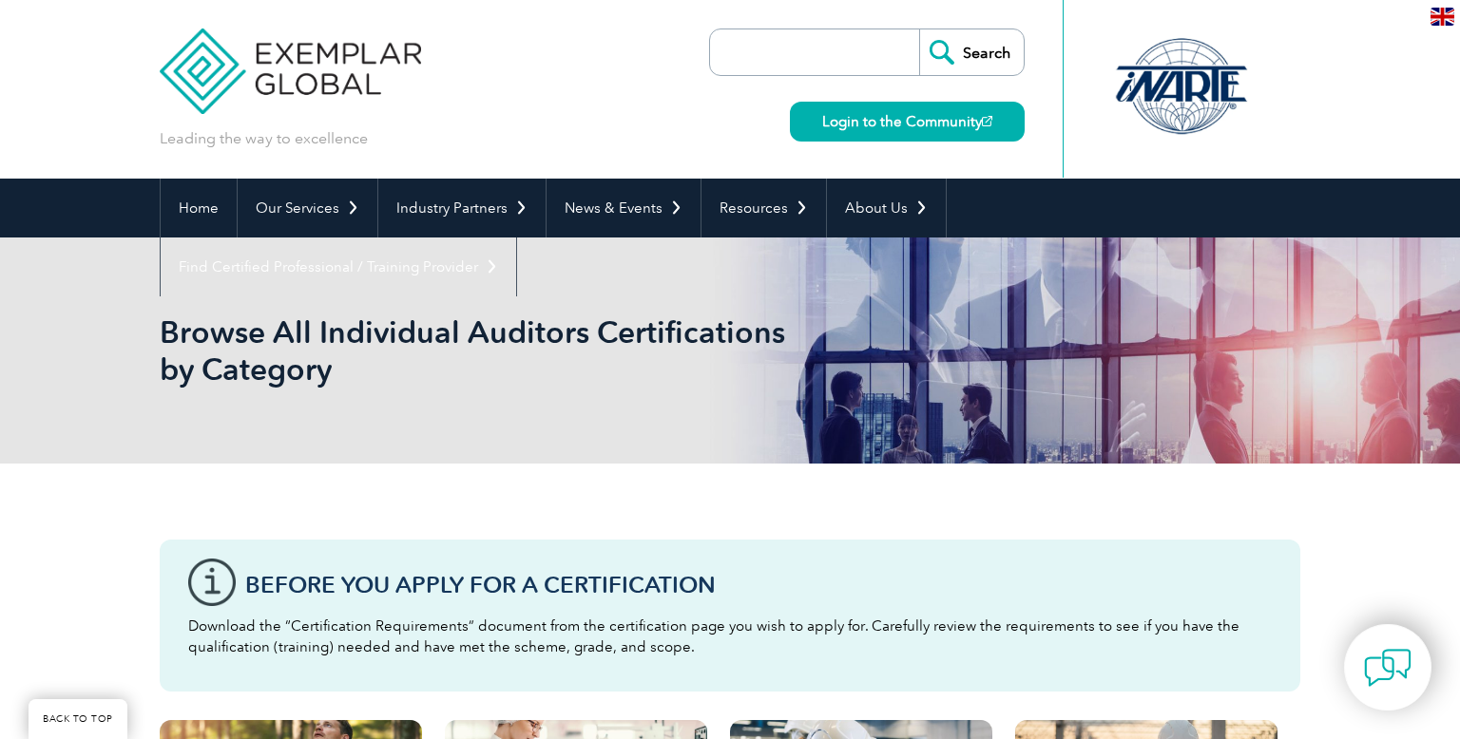
scroll to position [647, 0]
